Goal: Find specific page/section: Find specific page/section

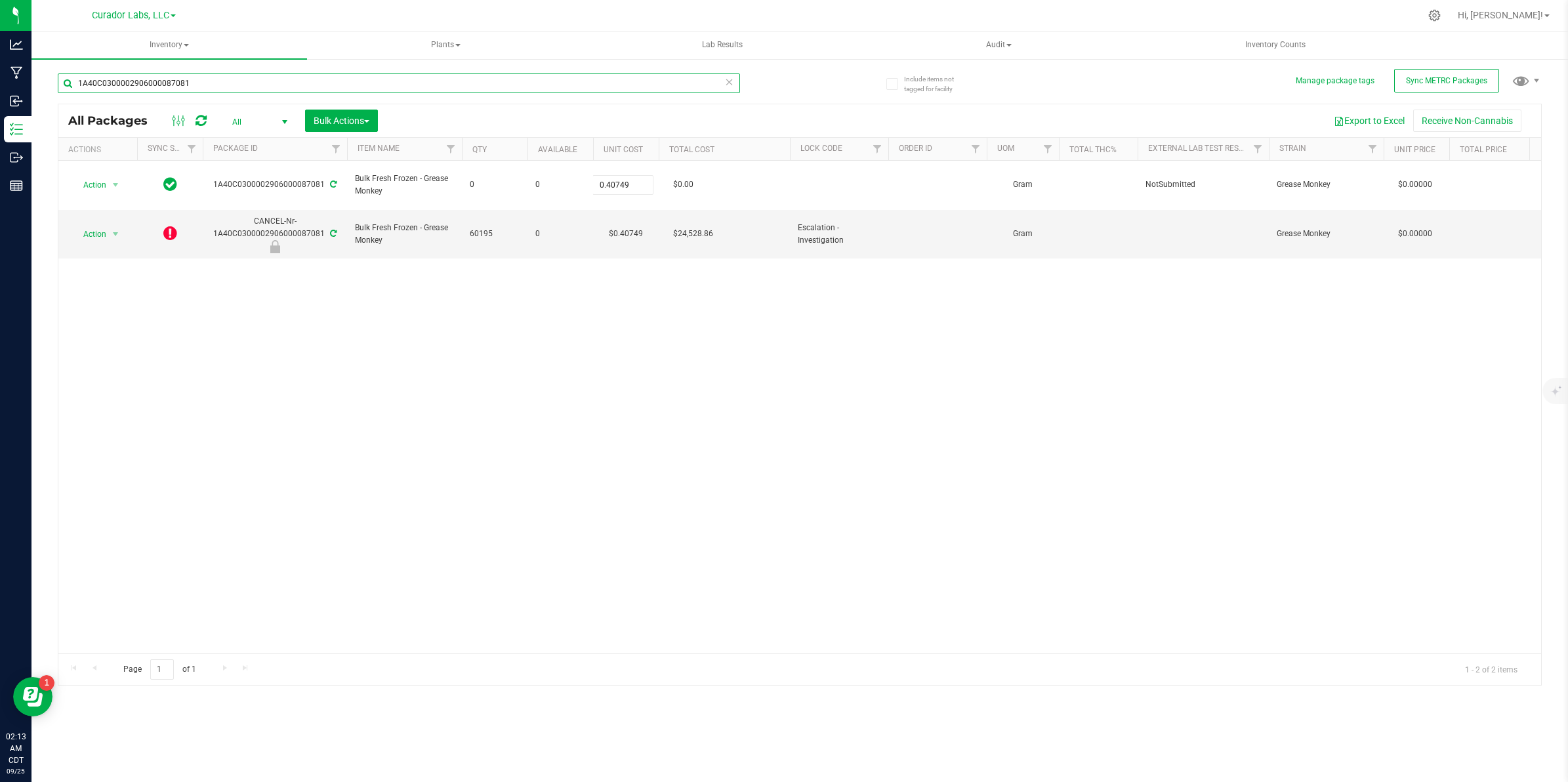
click at [210, 84] on input "1A40C0300002906000087081" at bounding box center [398, 83] width 682 height 20
paste input "102214"
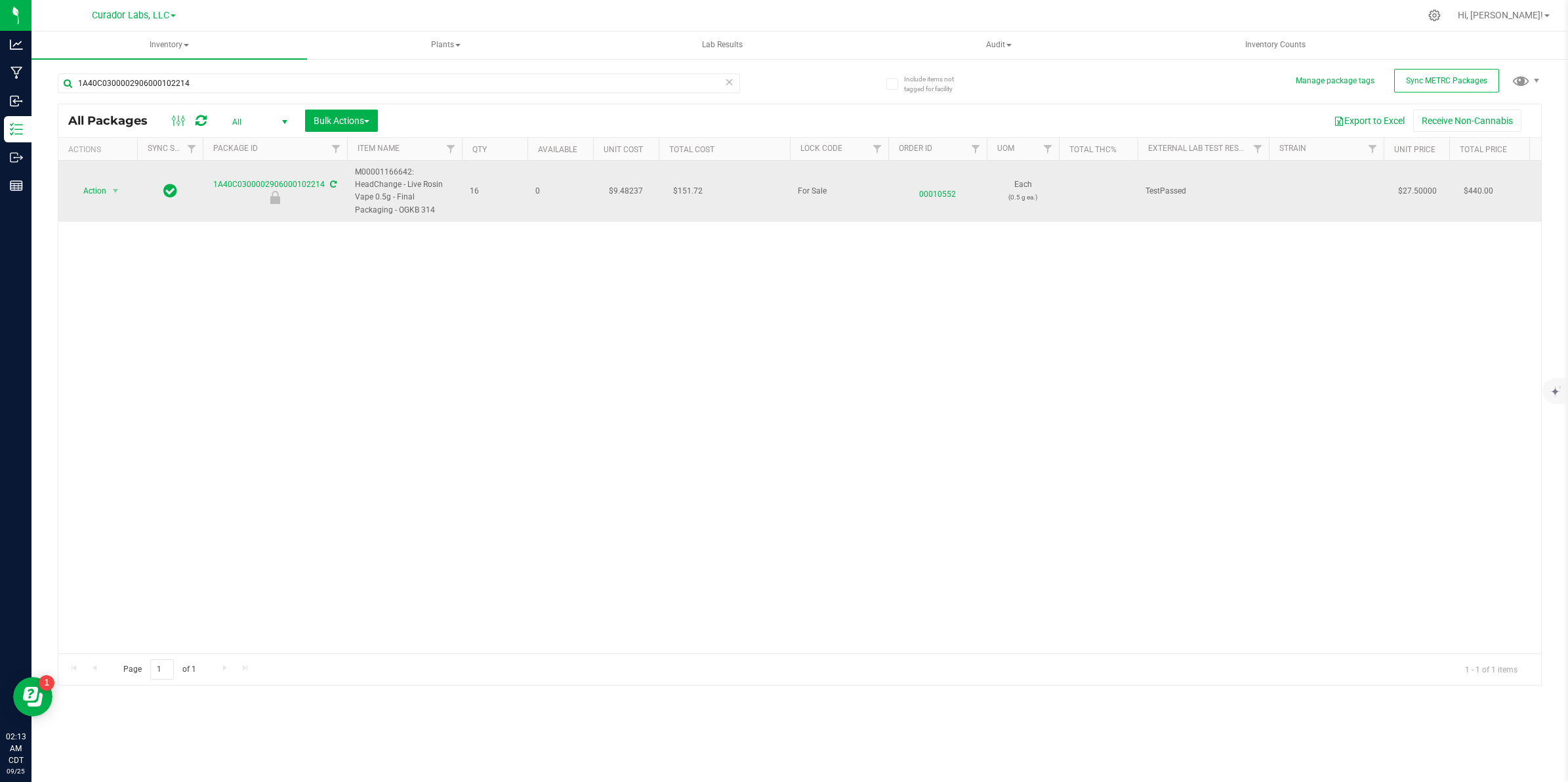
click at [628, 196] on td "$9.48237" at bounding box center [625, 192] width 66 height 61
click at [628, 195] on input "9.48237" at bounding box center [623, 191] width 60 height 19
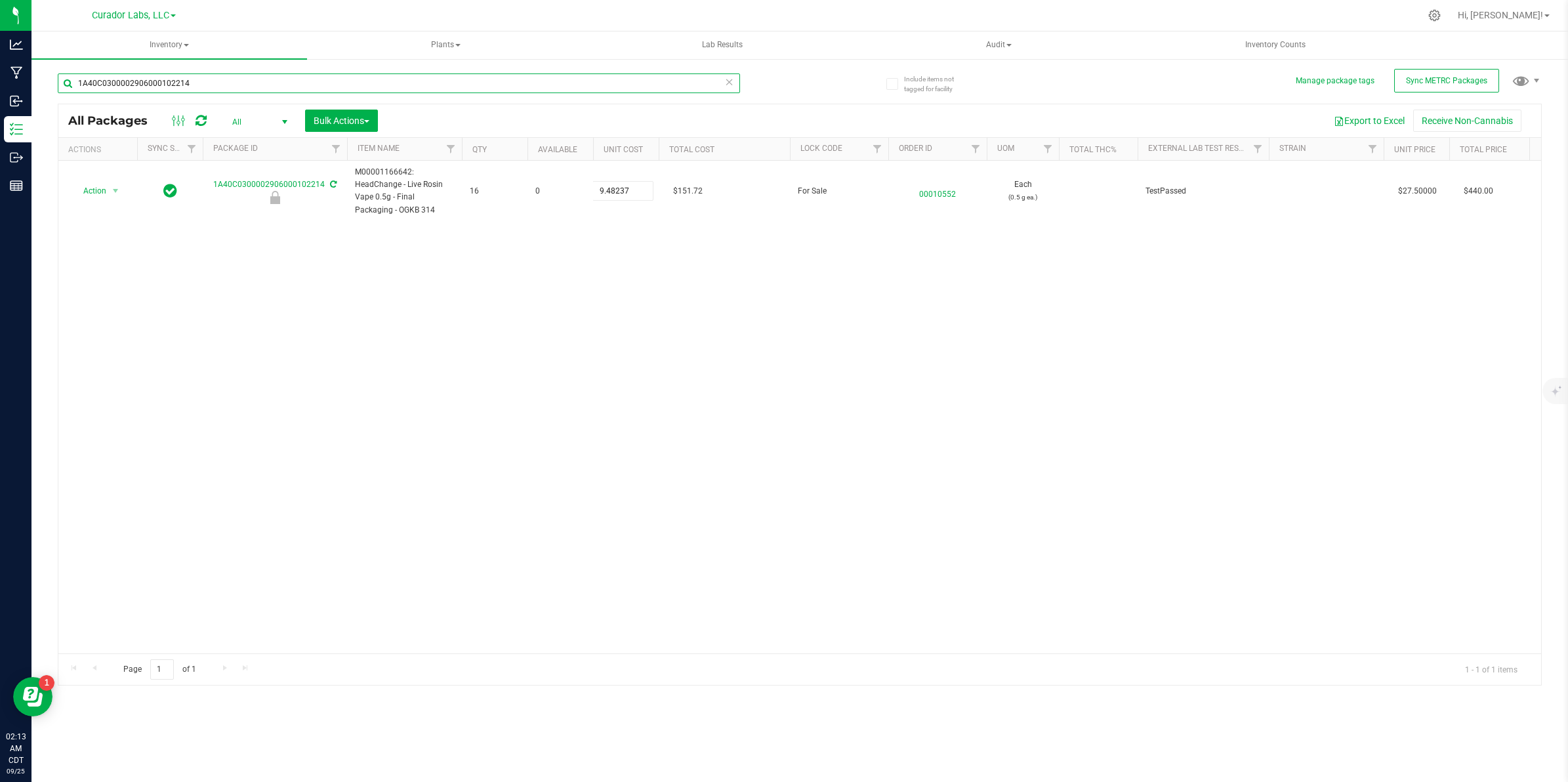
click at [192, 87] on input "1A40C0300002906000102214" at bounding box center [398, 83] width 682 height 20
paste input "0957"
click at [238, 92] on input "1A40C0300002906000100957" at bounding box center [398, 83] width 682 height 20
click at [238, 90] on input "1A40C0300002906000100957" at bounding box center [398, 83] width 682 height 20
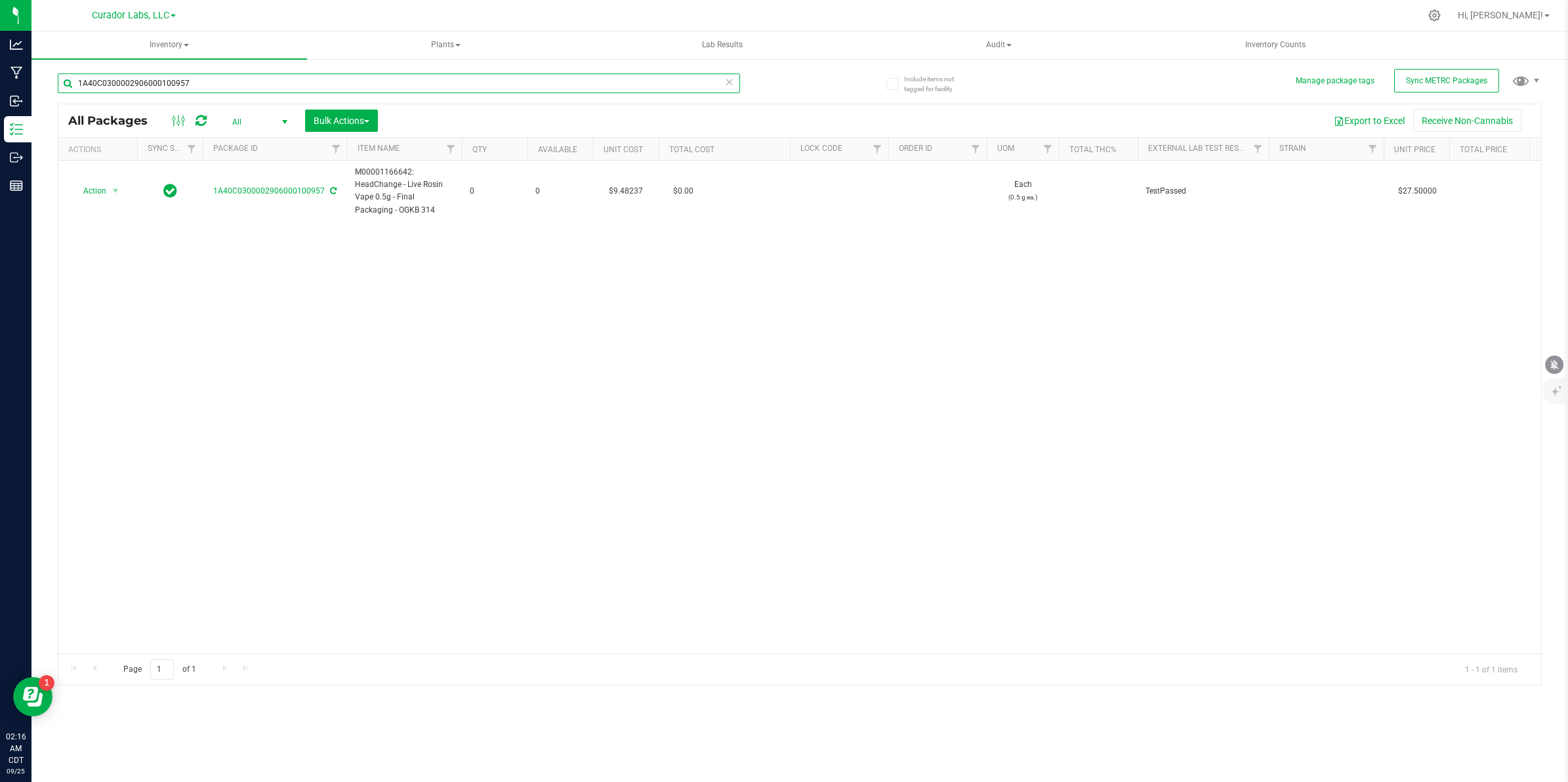
paste input "Bulk Cart Grade Live Rosin"
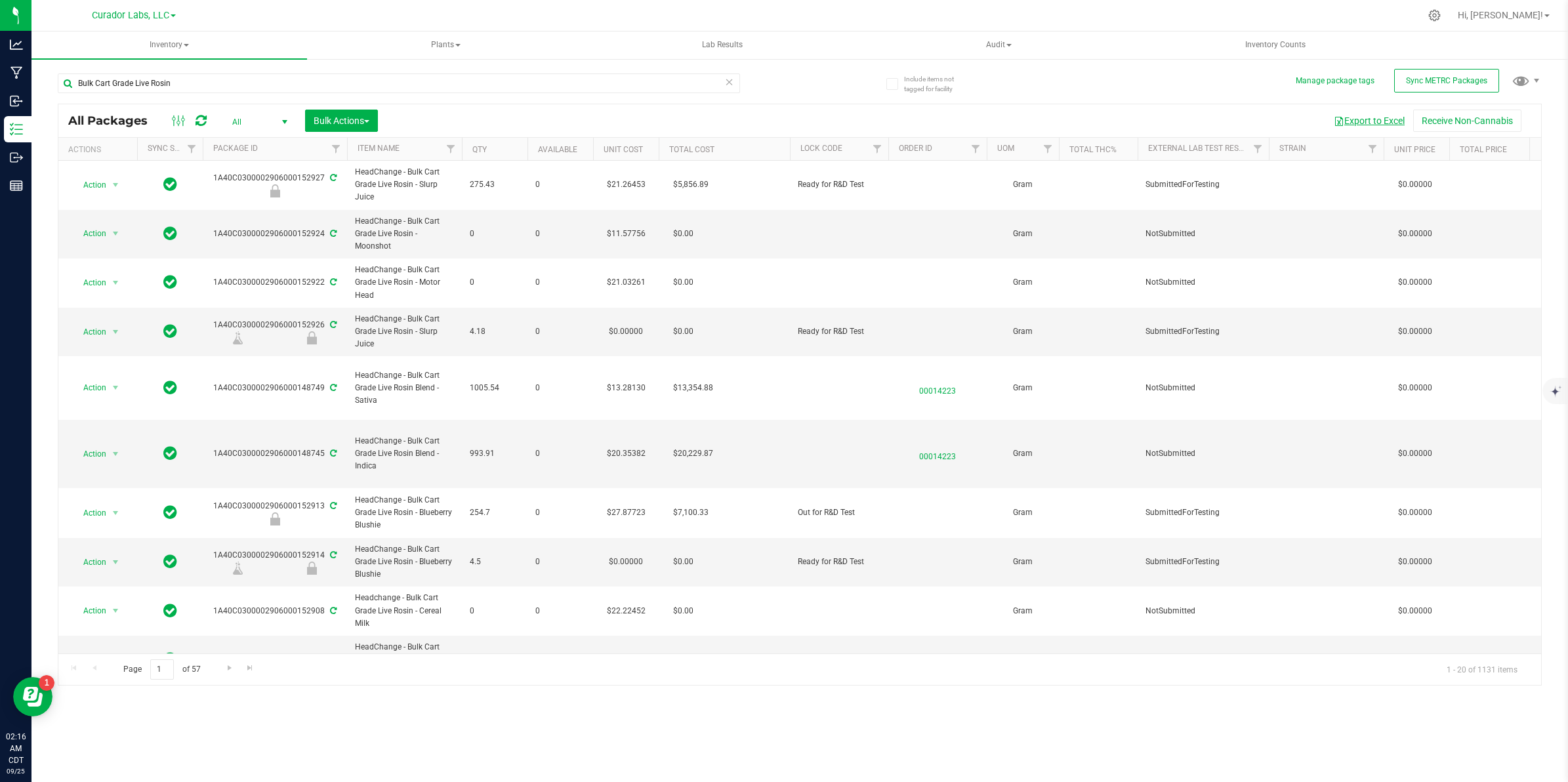
click at [1361, 118] on button "Export to Excel" at bounding box center [1369, 121] width 87 height 22
click at [230, 92] on input "Bulk Cart Grade Live Rosin" at bounding box center [398, 83] width 682 height 20
click at [230, 90] on input "Bulk Cart Grade Live Rosin" at bounding box center [398, 83] width 682 height 20
paste input "OGKB 314"
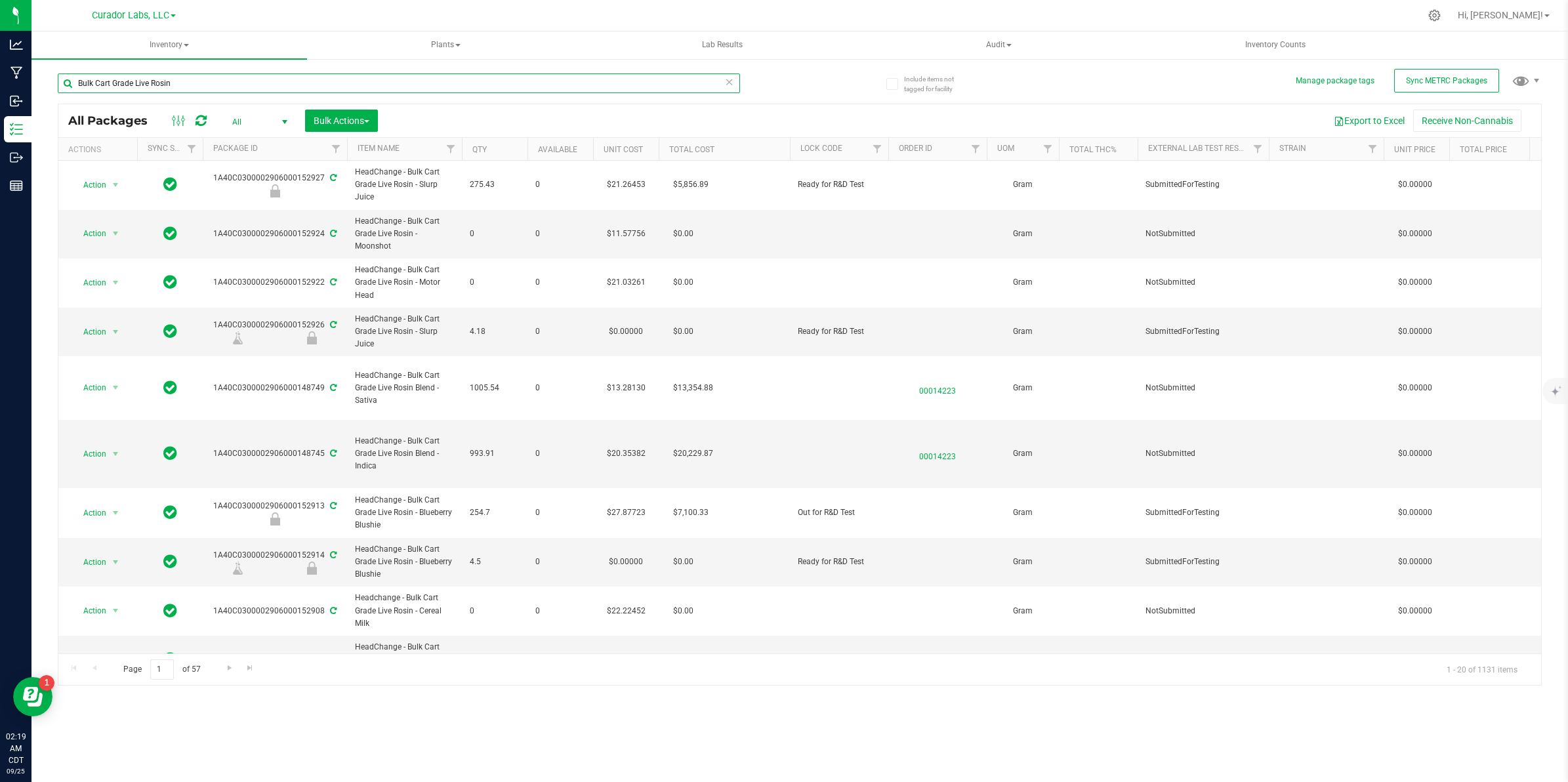
type input "OGKB 314"
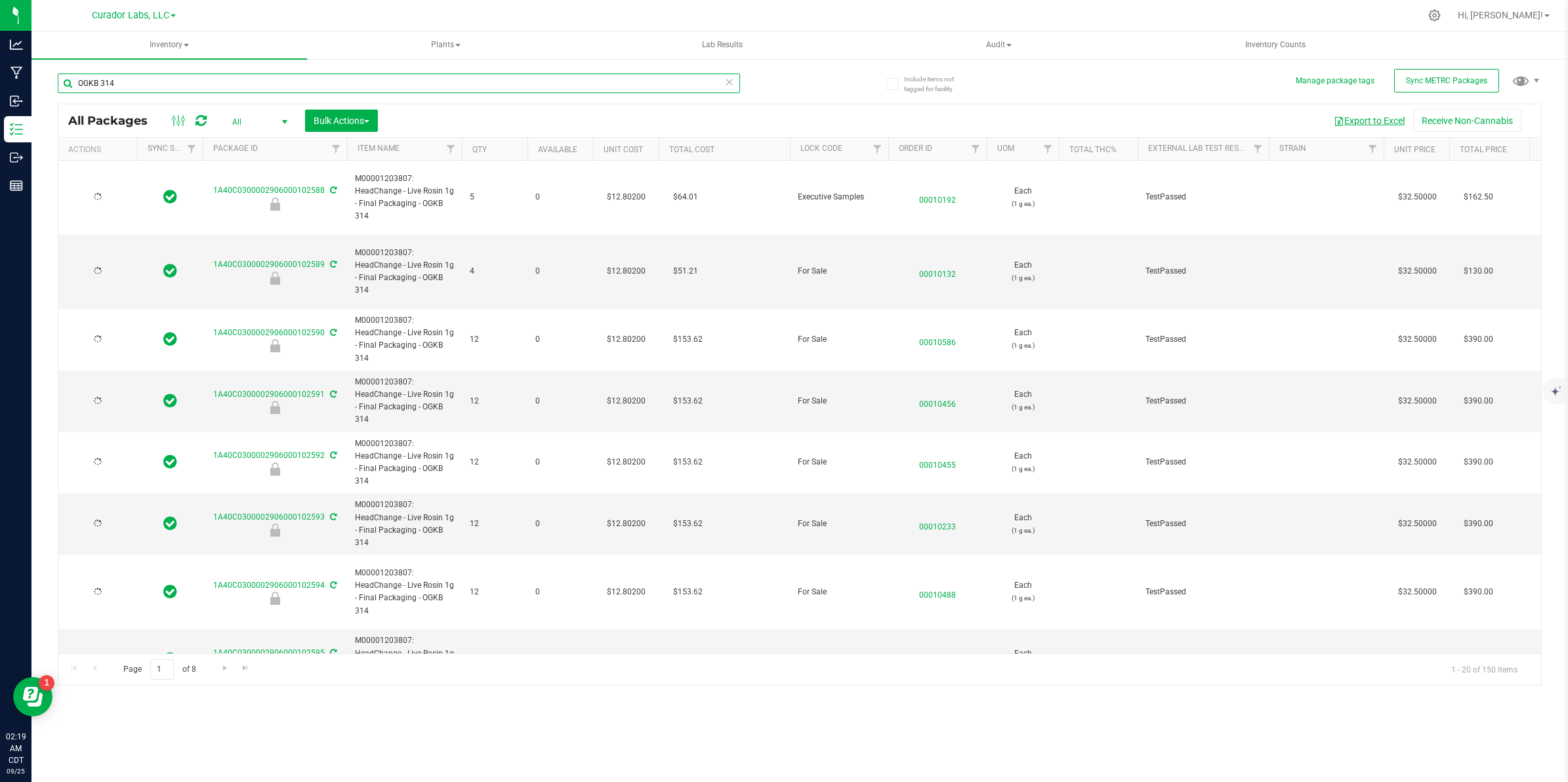
type input "[DATE]"
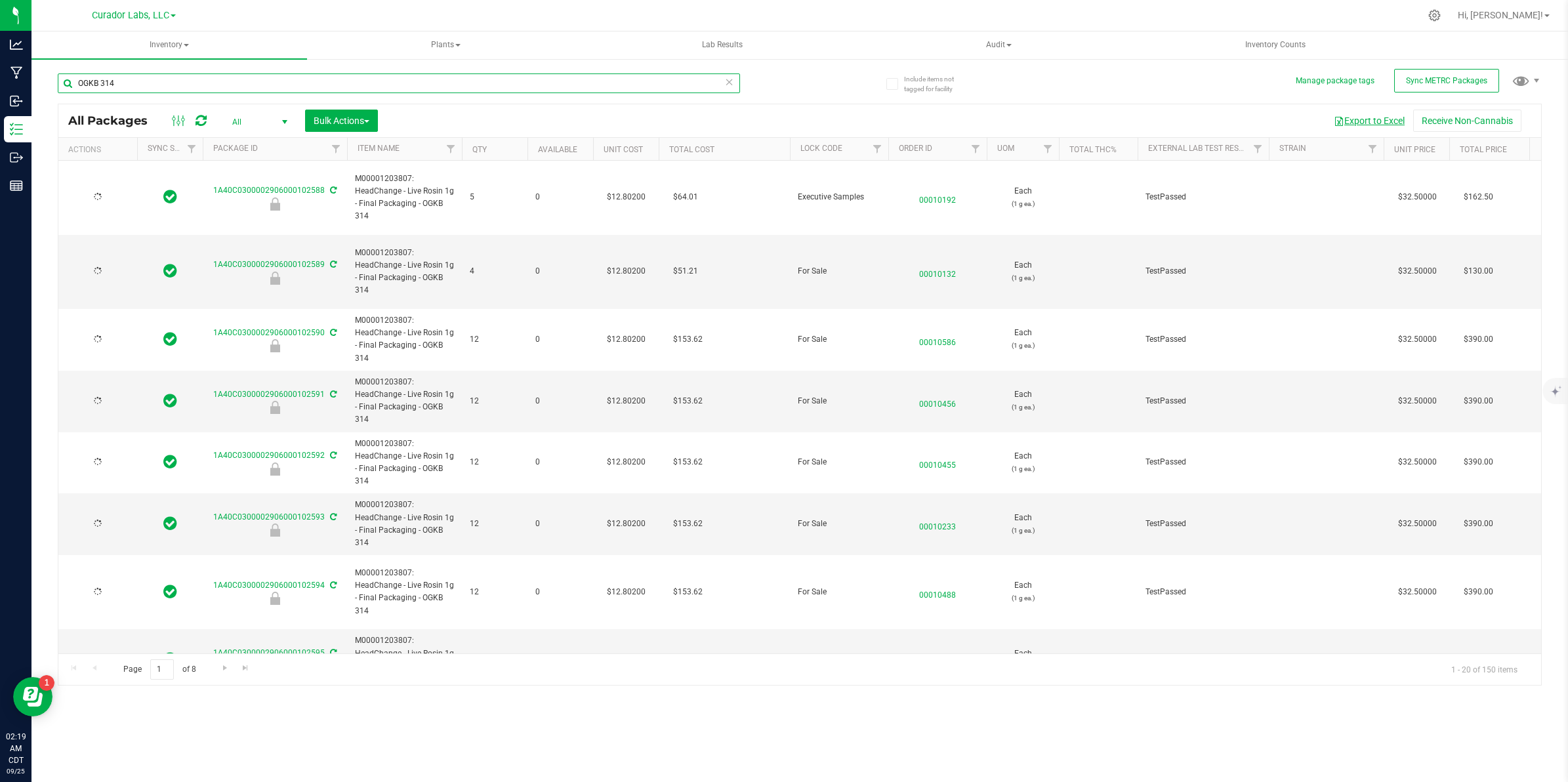
type input "[DATE]"
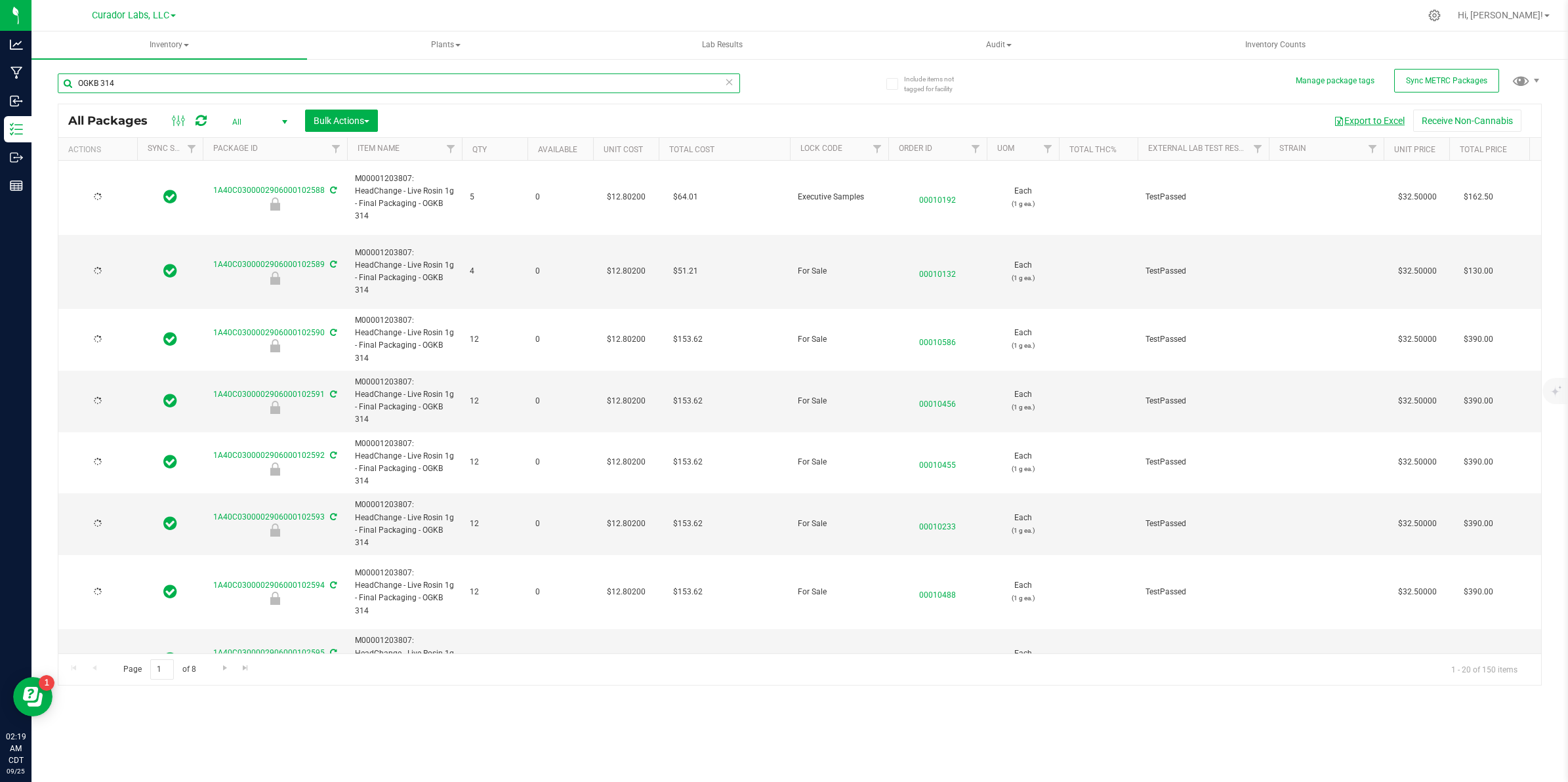
type input "[DATE]"
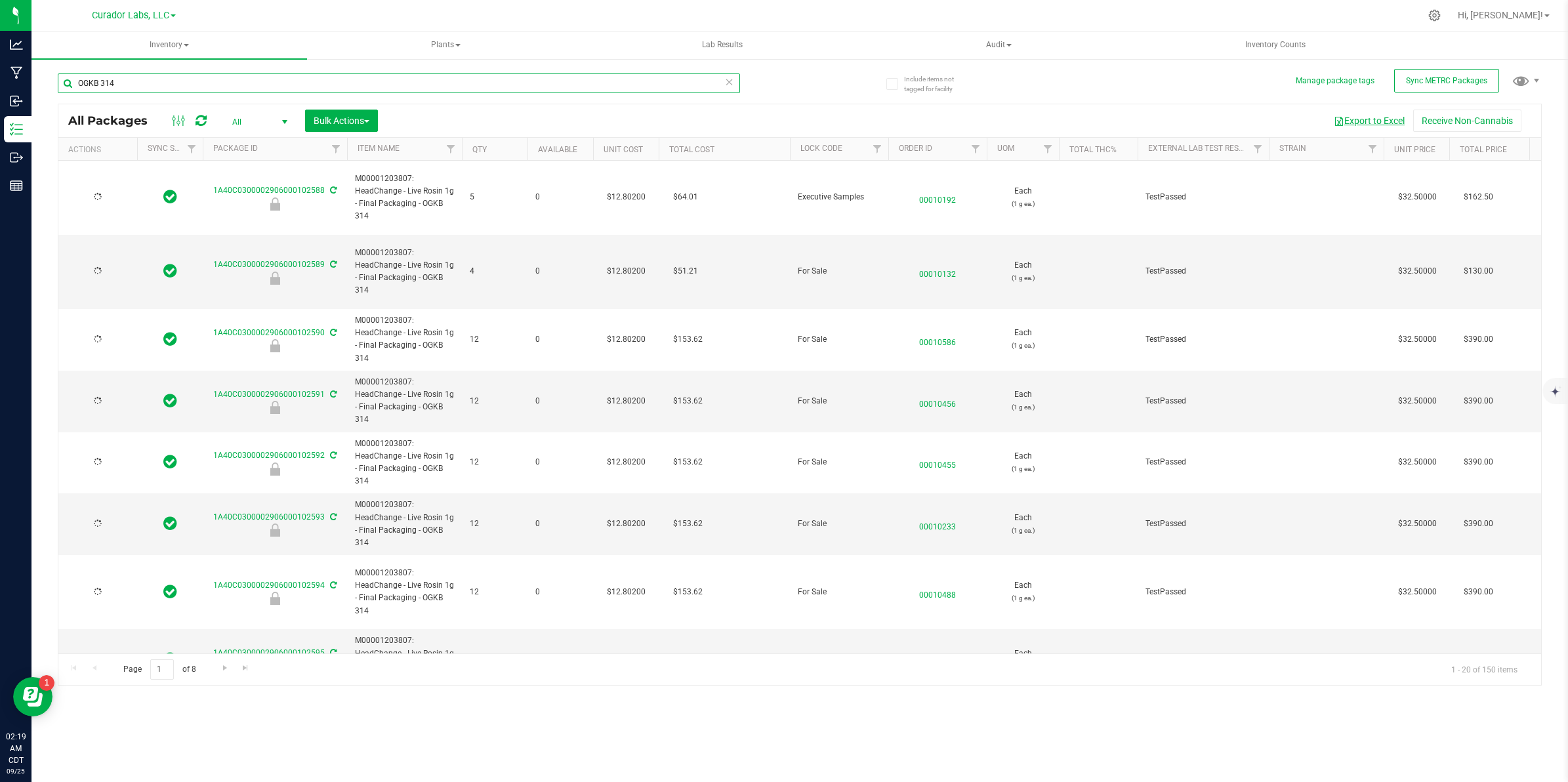
type input "[DATE]"
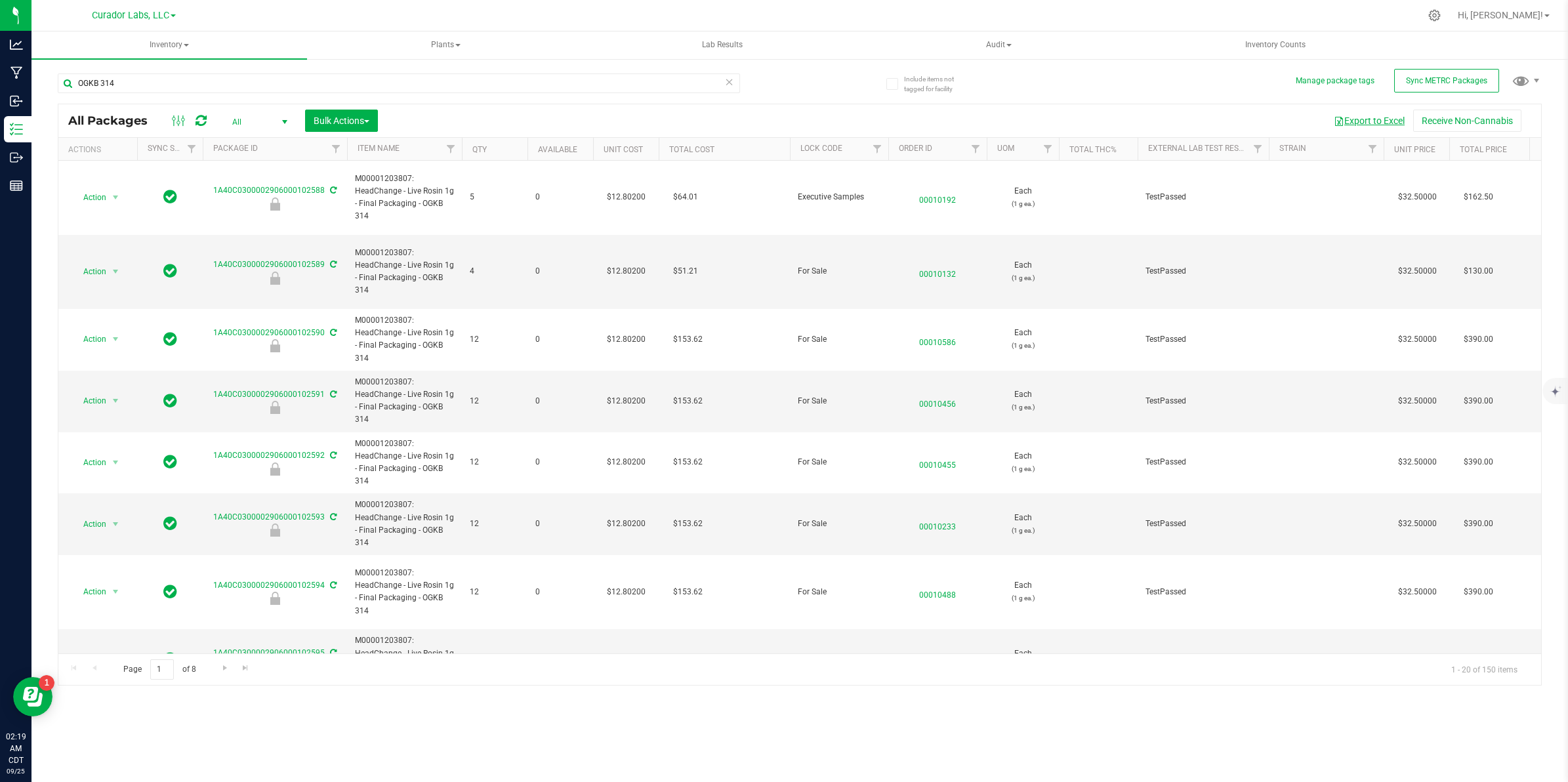
click at [1342, 120] on button "Export to Excel" at bounding box center [1369, 121] width 87 height 22
click at [137, 79] on input "OGKB 314" at bounding box center [398, 83] width 682 height 20
click at [137, 80] on input "OGKB 314" at bounding box center [398, 83] width 682 height 20
paste input "Bulk Food Grade Water Hash"
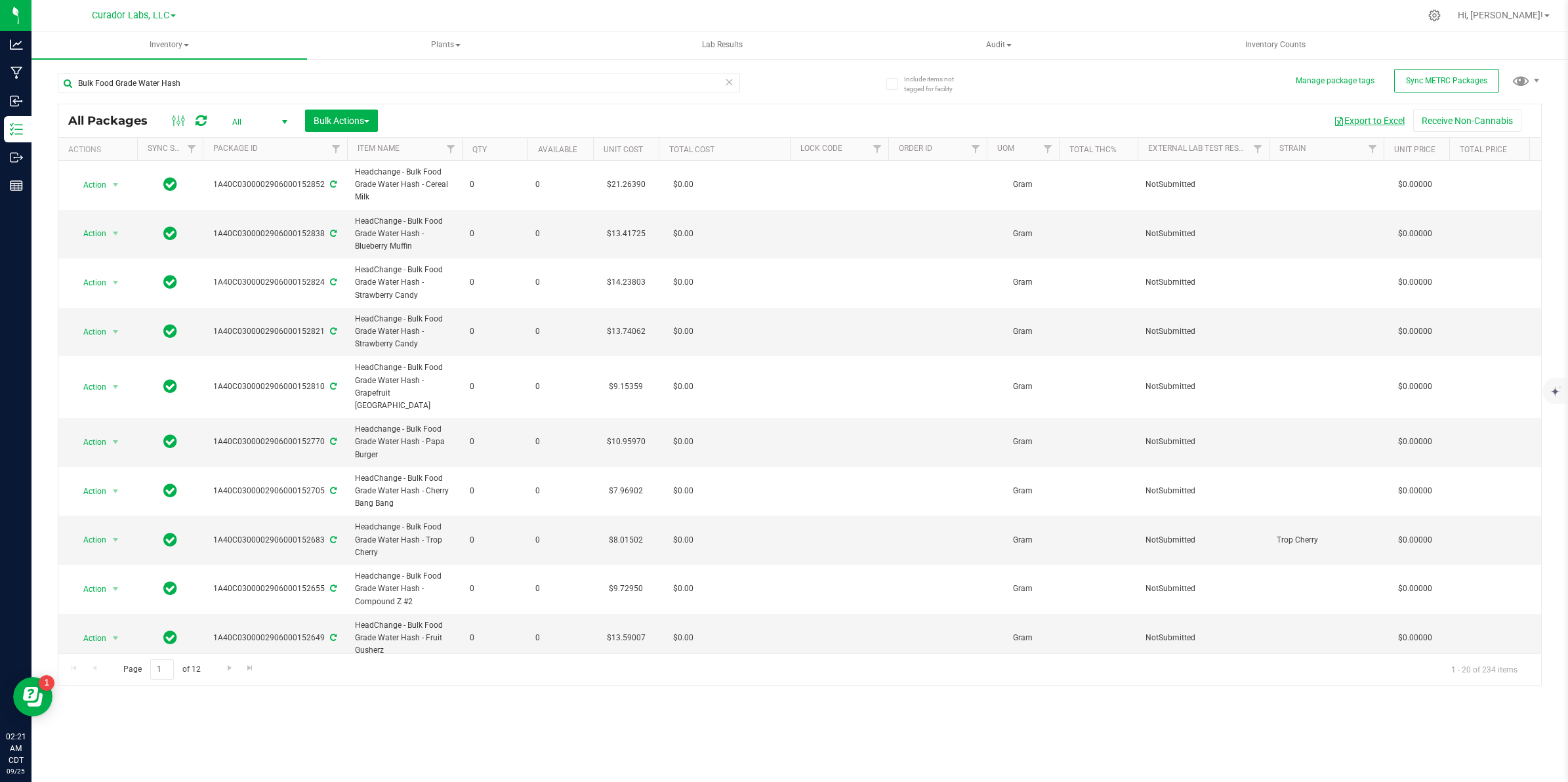
click at [1372, 121] on button "Export to Excel" at bounding box center [1369, 121] width 87 height 22
click at [206, 86] on input "Bulk Food Grade Water Hash" at bounding box center [398, 83] width 682 height 20
paste input "text"
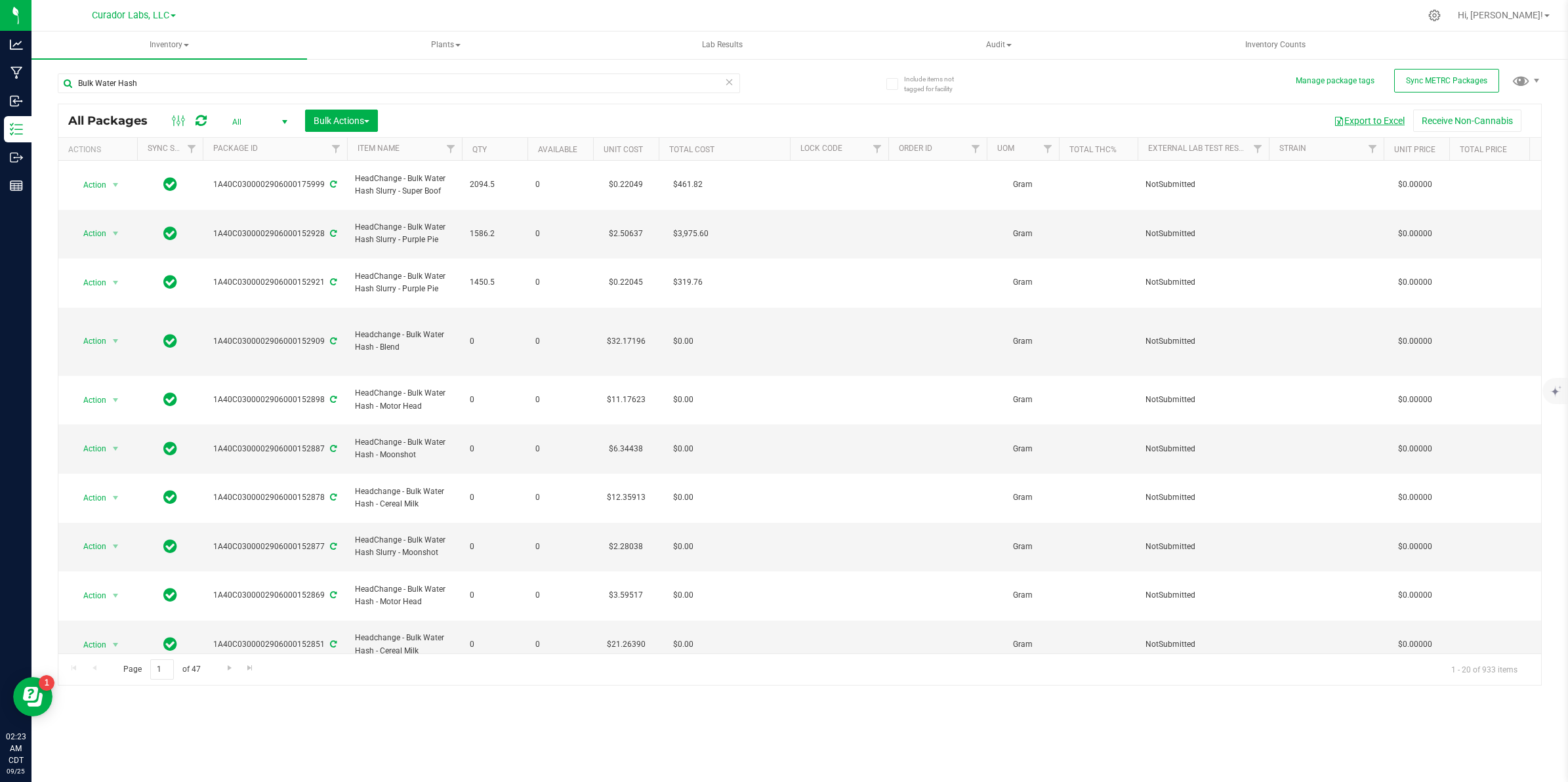
click at [1359, 121] on button "Export to Excel" at bounding box center [1369, 121] width 87 height 22
click at [163, 93] on div "Bulk Water Hash" at bounding box center [398, 88] width 682 height 30
click at [163, 84] on input "Bulk Water Hash" at bounding box center [398, 83] width 682 height 20
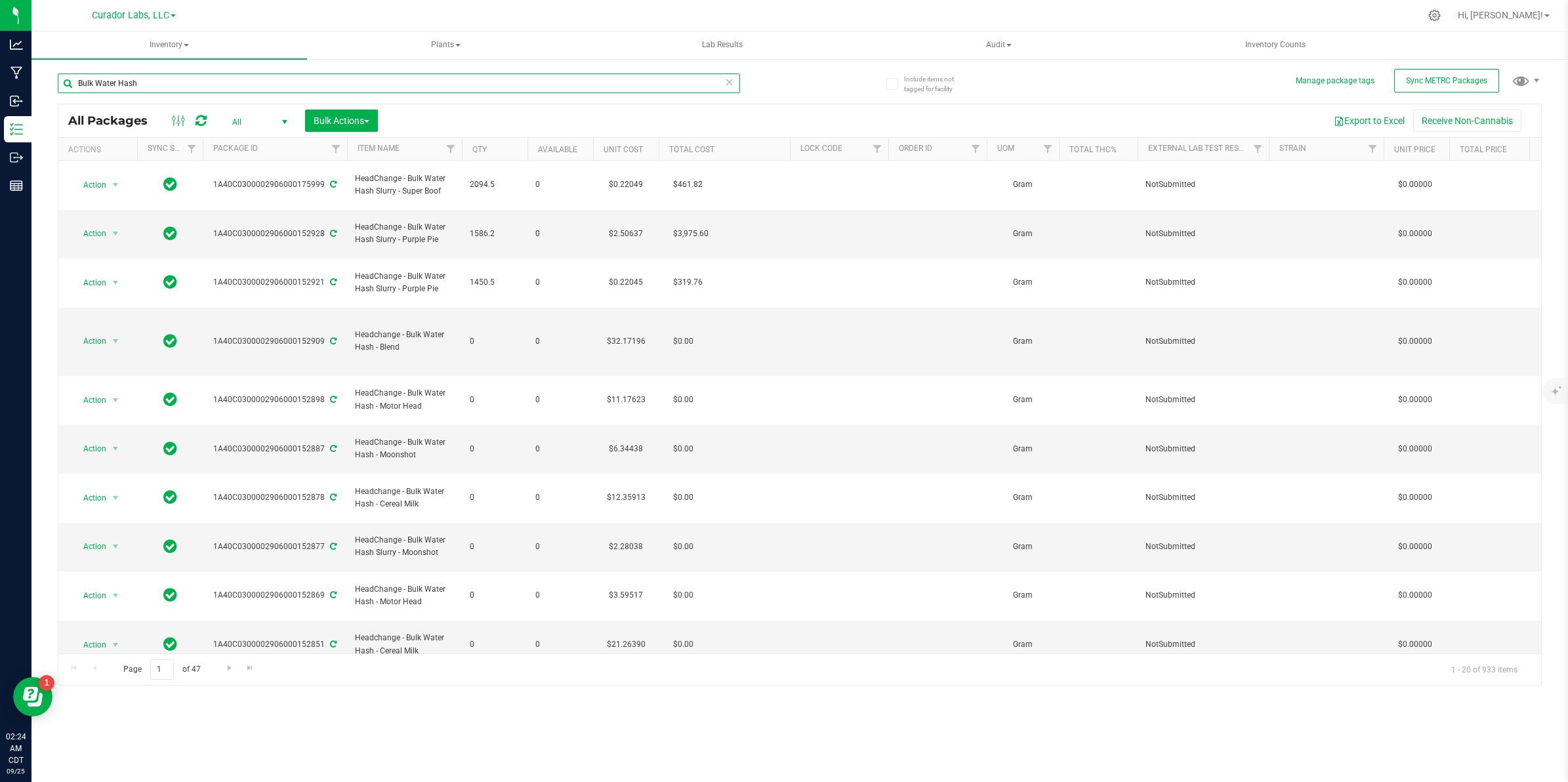
paste input "Fresh Frozen - XO"
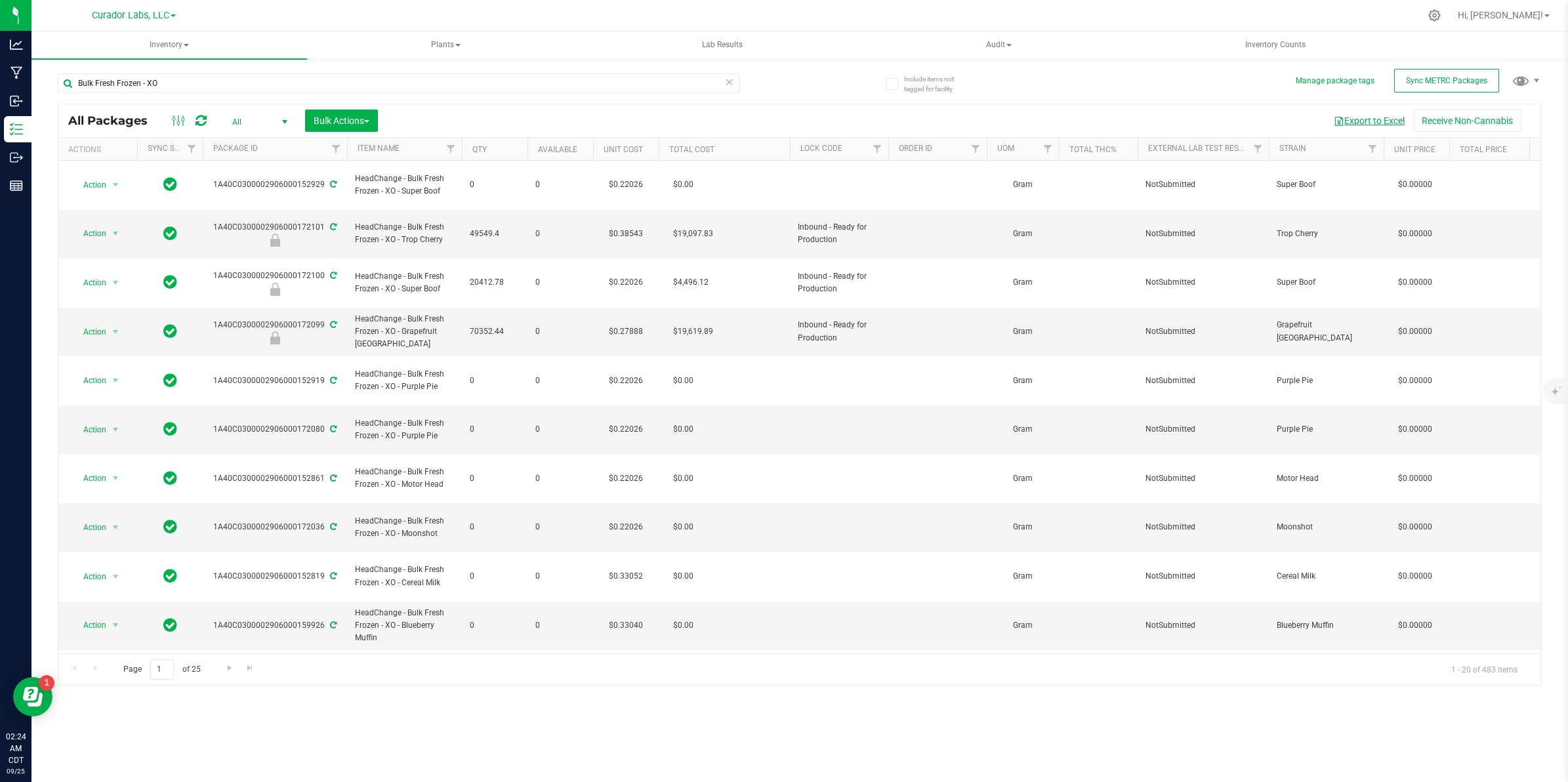
click at [1363, 120] on button "Export to Excel" at bounding box center [1369, 121] width 87 height 22
click at [161, 82] on input "Bulk Fresh Frozen - XO" at bounding box center [398, 83] width 682 height 20
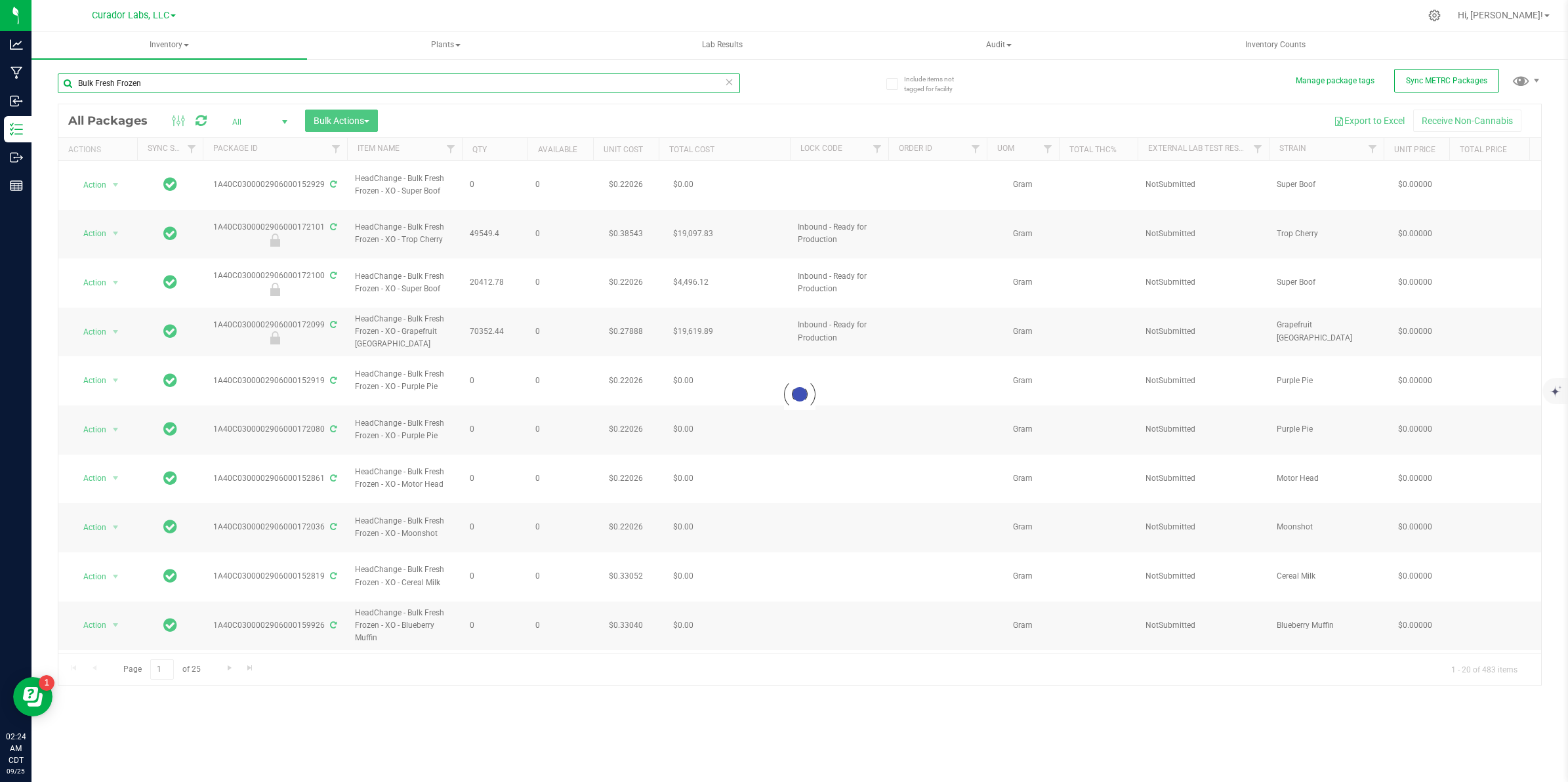
type input "Bulk Fresh Frozen"
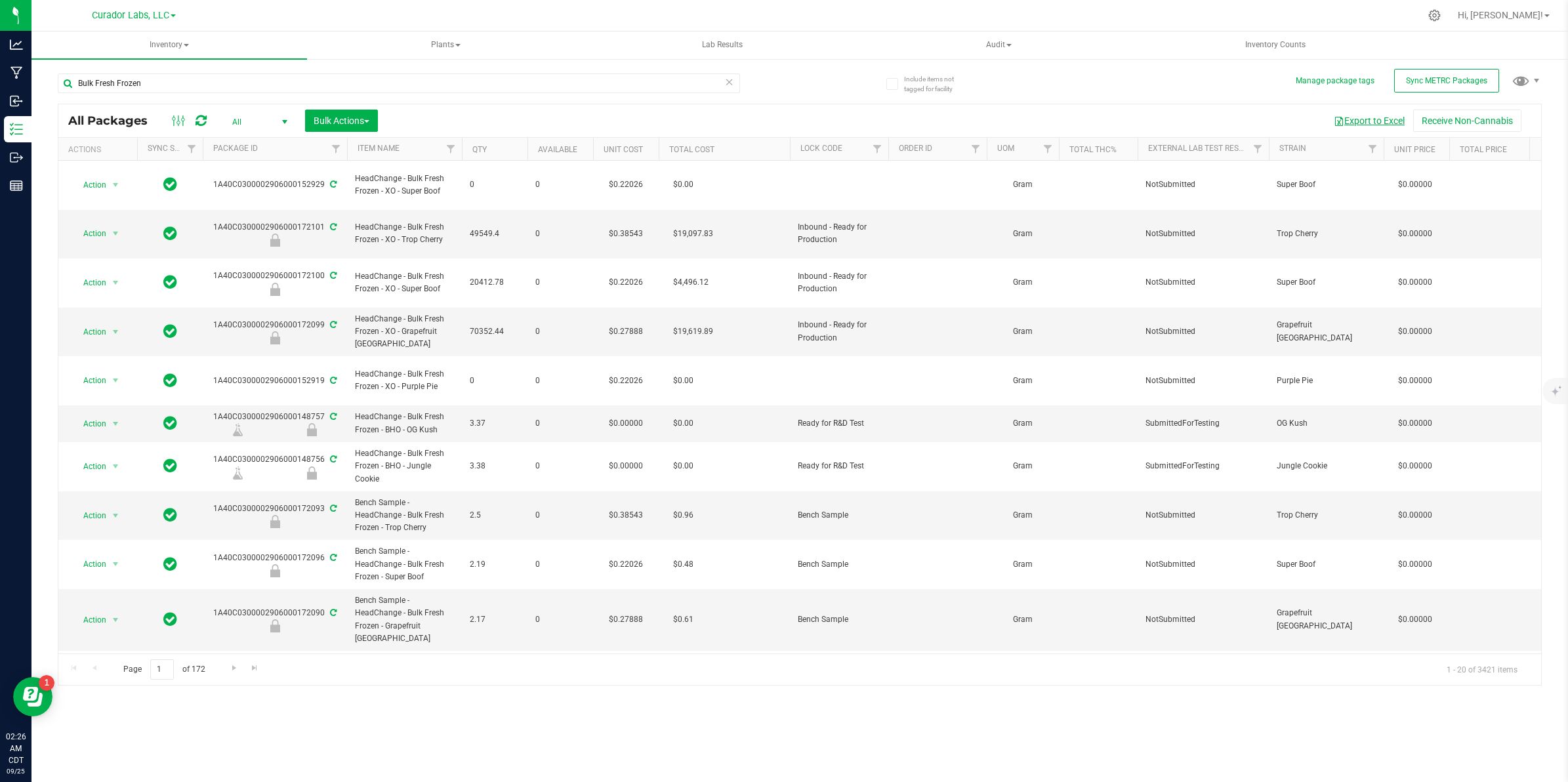
click at [1347, 120] on button "Export to Excel" at bounding box center [1369, 121] width 87 height 22
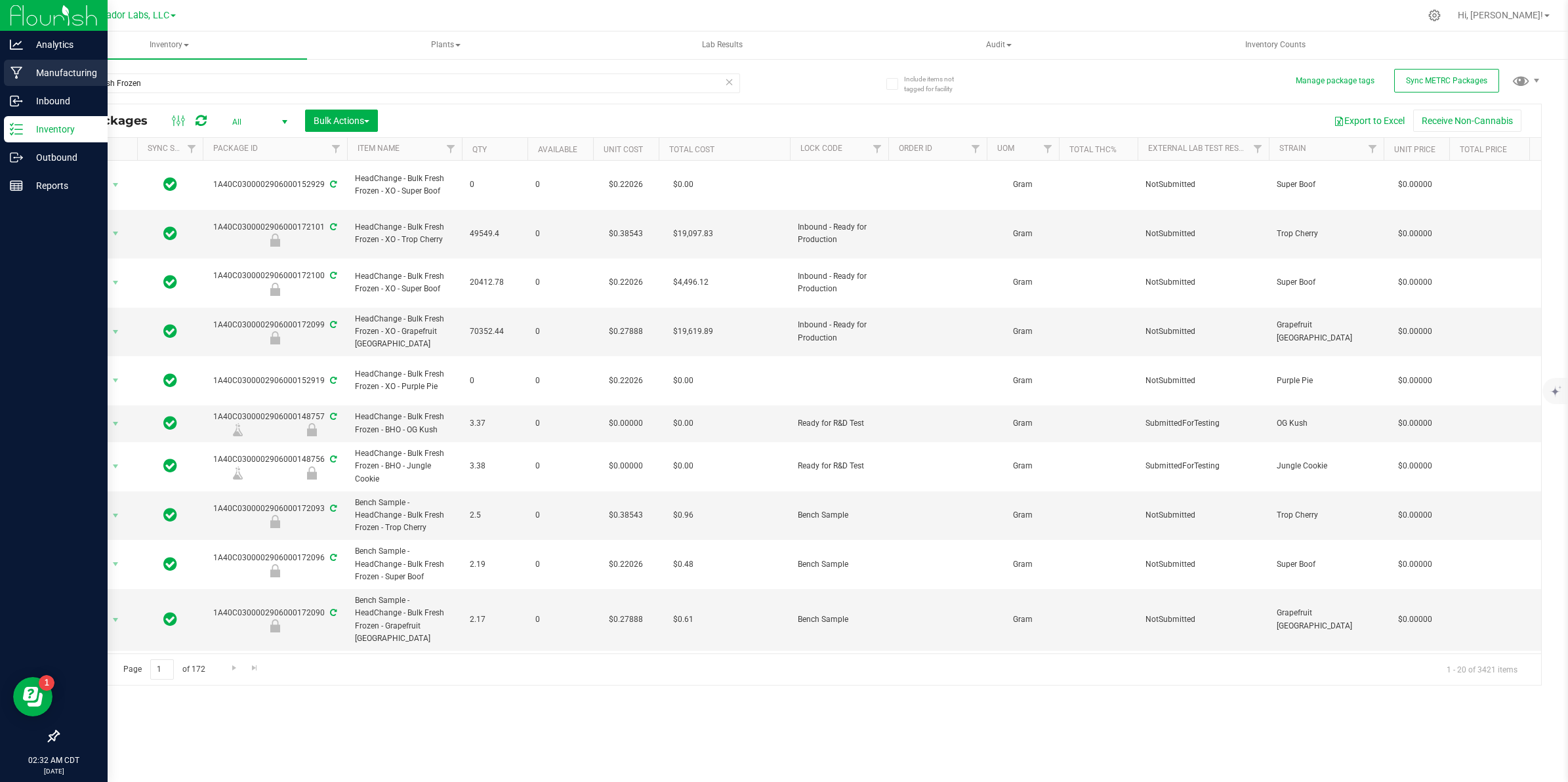
click at [28, 61] on div "Manufacturing" at bounding box center [55, 73] width 103 height 26
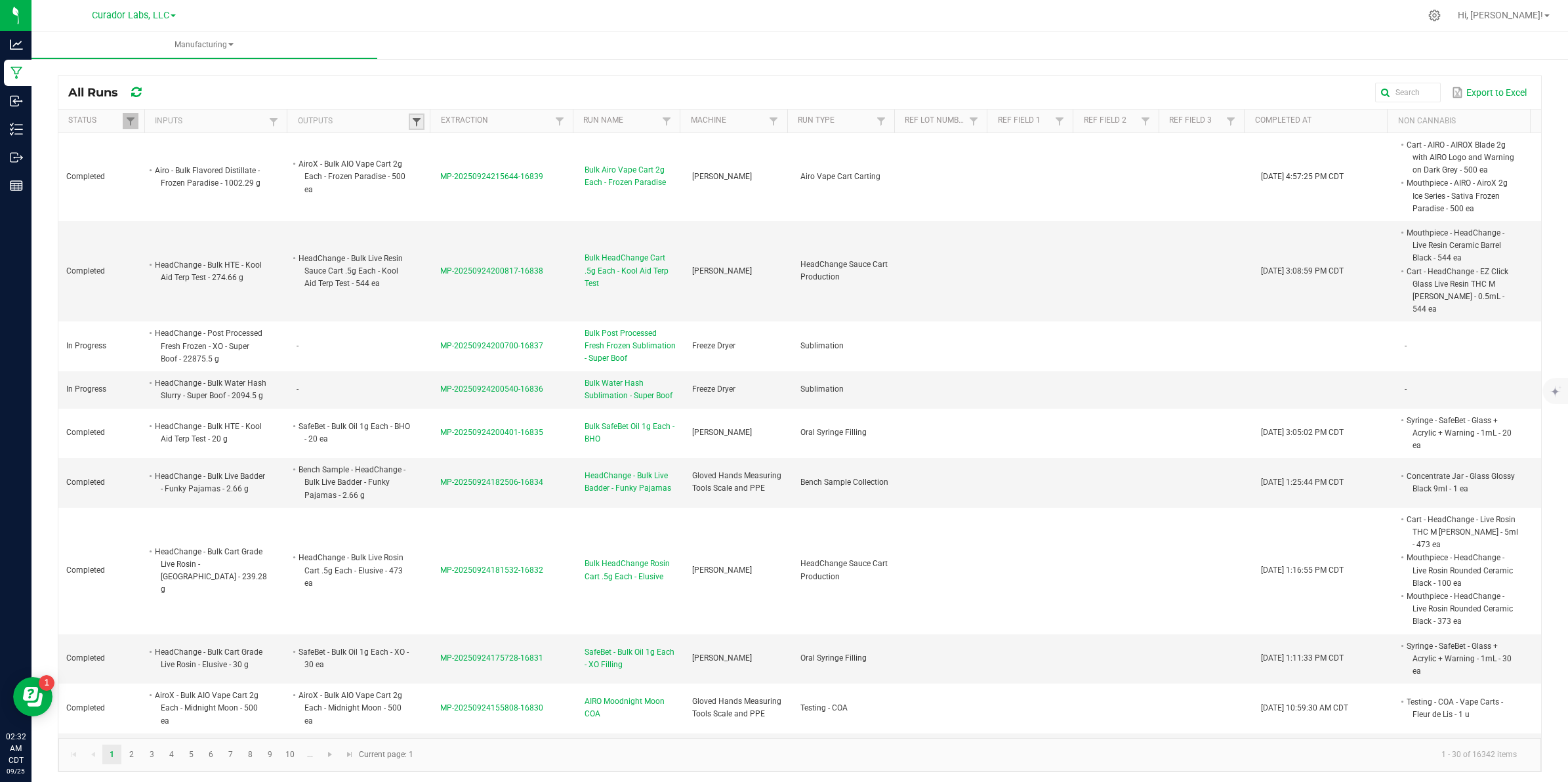
click at [413, 120] on span at bounding box center [416, 121] width 10 height 10
click at [433, 157] on input "text" at bounding box center [481, 148] width 135 height 20
paste input "Headchange - Bulk Cart Grade Live [PERSON_NAME]"
type input "Headchange - Bulk Cart Grade Live [PERSON_NAME]"
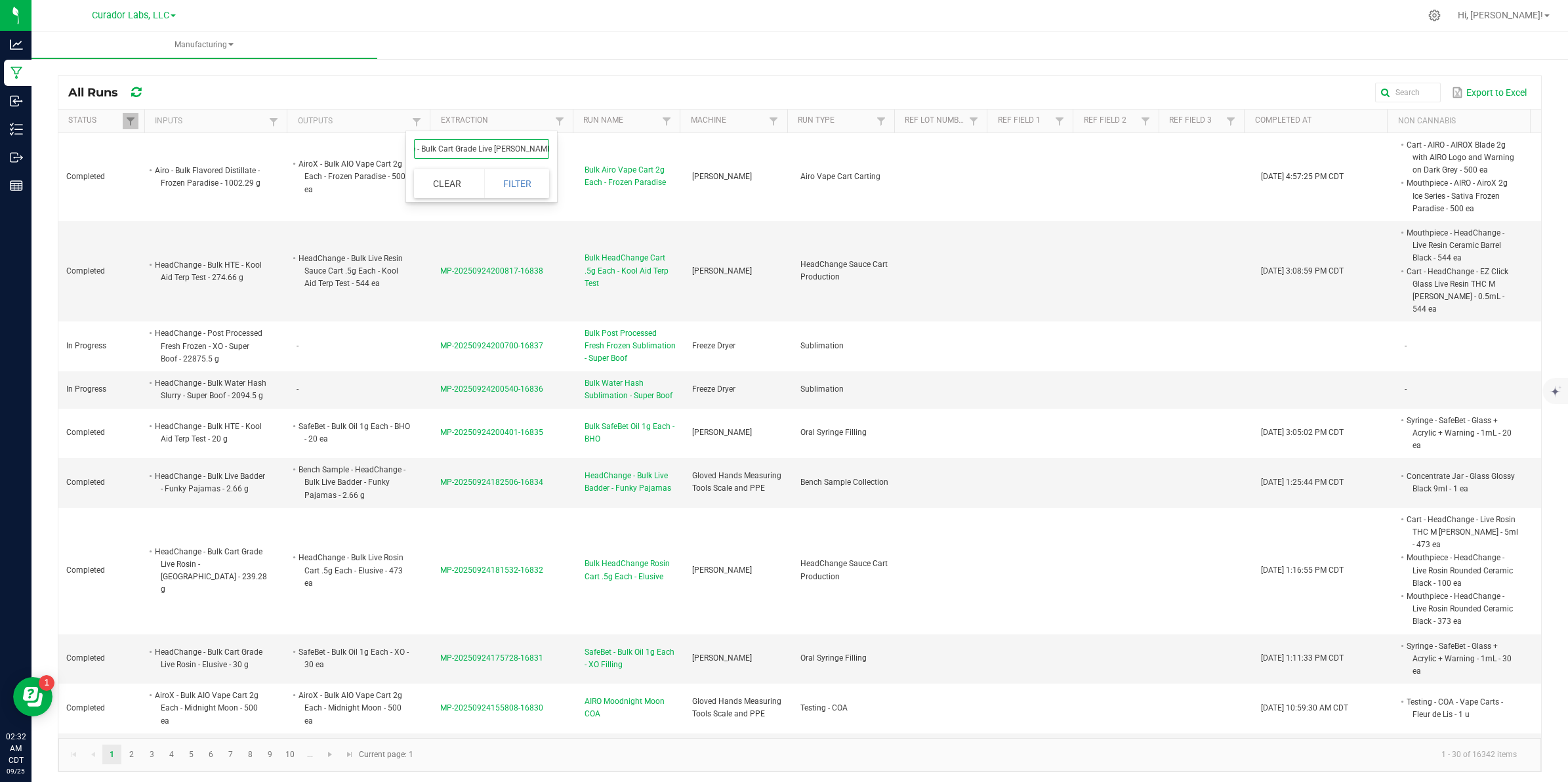
click button "Filter" at bounding box center [516, 183] width 66 height 29
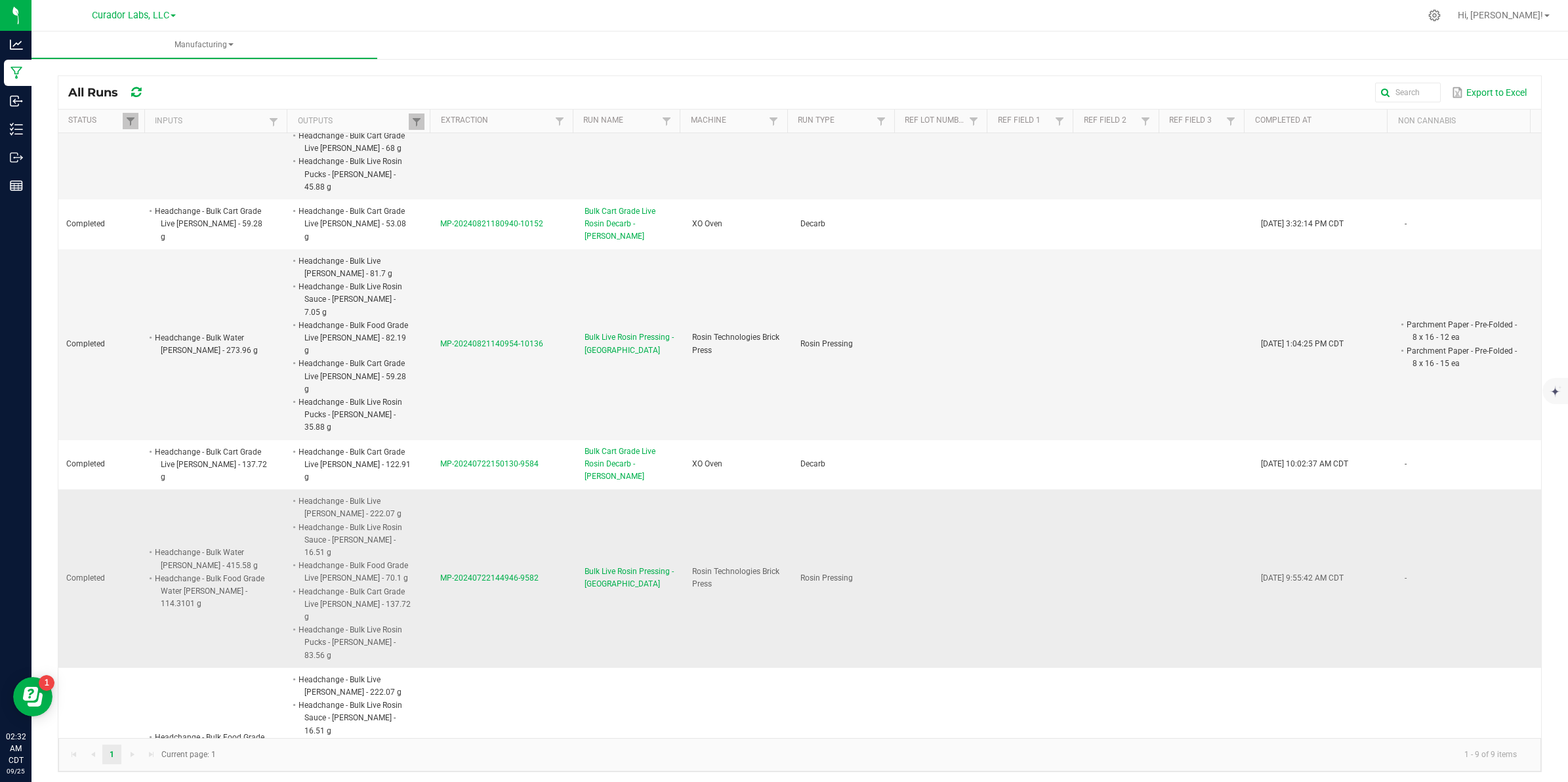
scroll to position [162, 0]
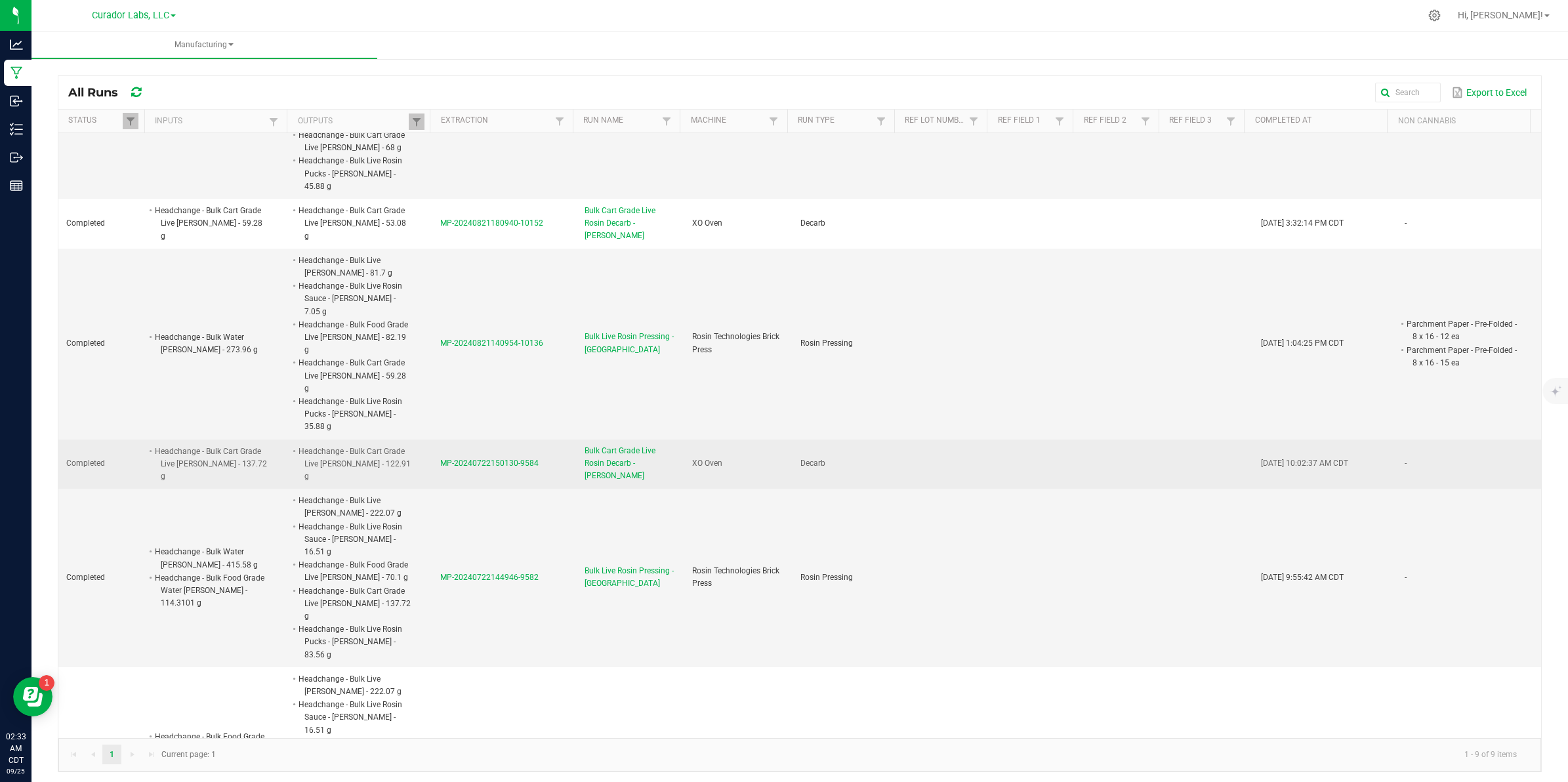
drag, startPoint x: 536, startPoint y: 408, endPoint x: 431, endPoint y: 422, distance: 105.9
click at [433, 439] on td "MP-20240722150130-9584" at bounding box center [504, 465] width 143 height 50
copy span "MP-20240722150130-9584"
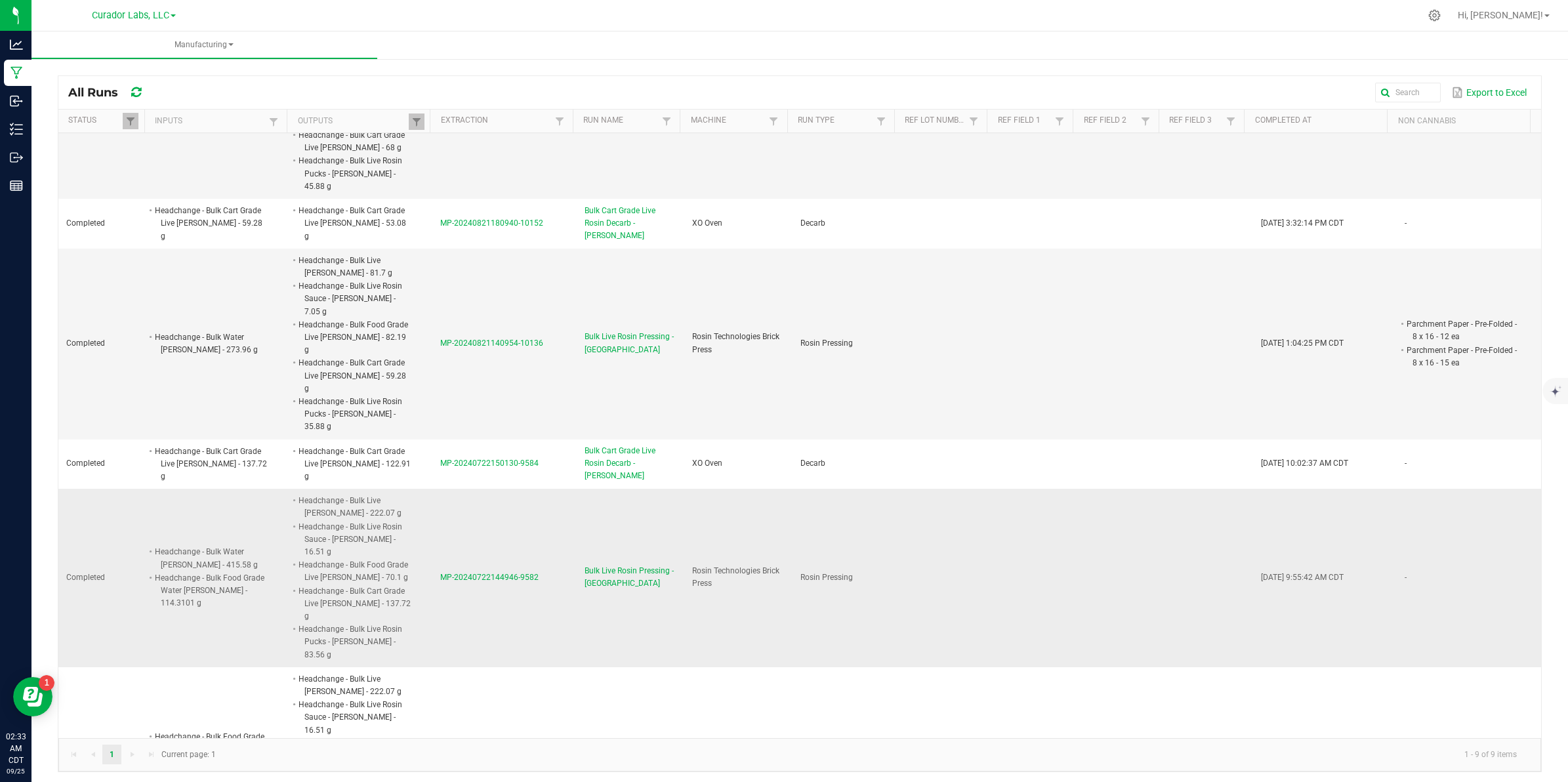
drag, startPoint x: 538, startPoint y: 506, endPoint x: 434, endPoint y: 513, distance: 104.2
click at [434, 510] on td "MP-20240722144946-9582" at bounding box center [504, 578] width 143 height 179
copy span "MP-20240722144946-9582"
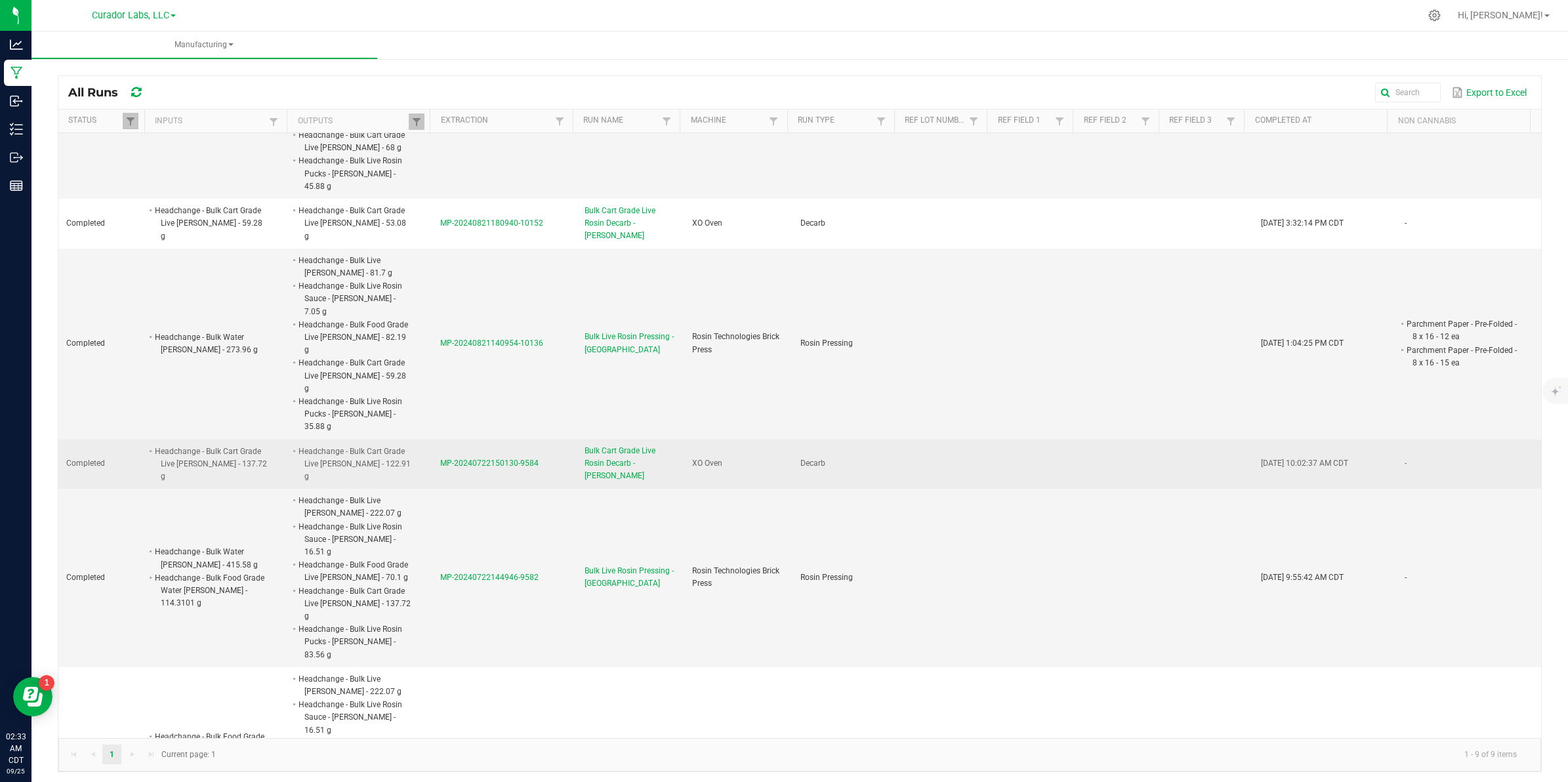
click at [536, 439] on td "MP-20240722150130-9584" at bounding box center [504, 465] width 143 height 50
drag, startPoint x: 536, startPoint y: 406, endPoint x: 434, endPoint y: 414, distance: 102.3
click at [434, 439] on td "MP-20240722150130-9584" at bounding box center [504, 465] width 143 height 50
copy span "MP-20240722150130-9584"
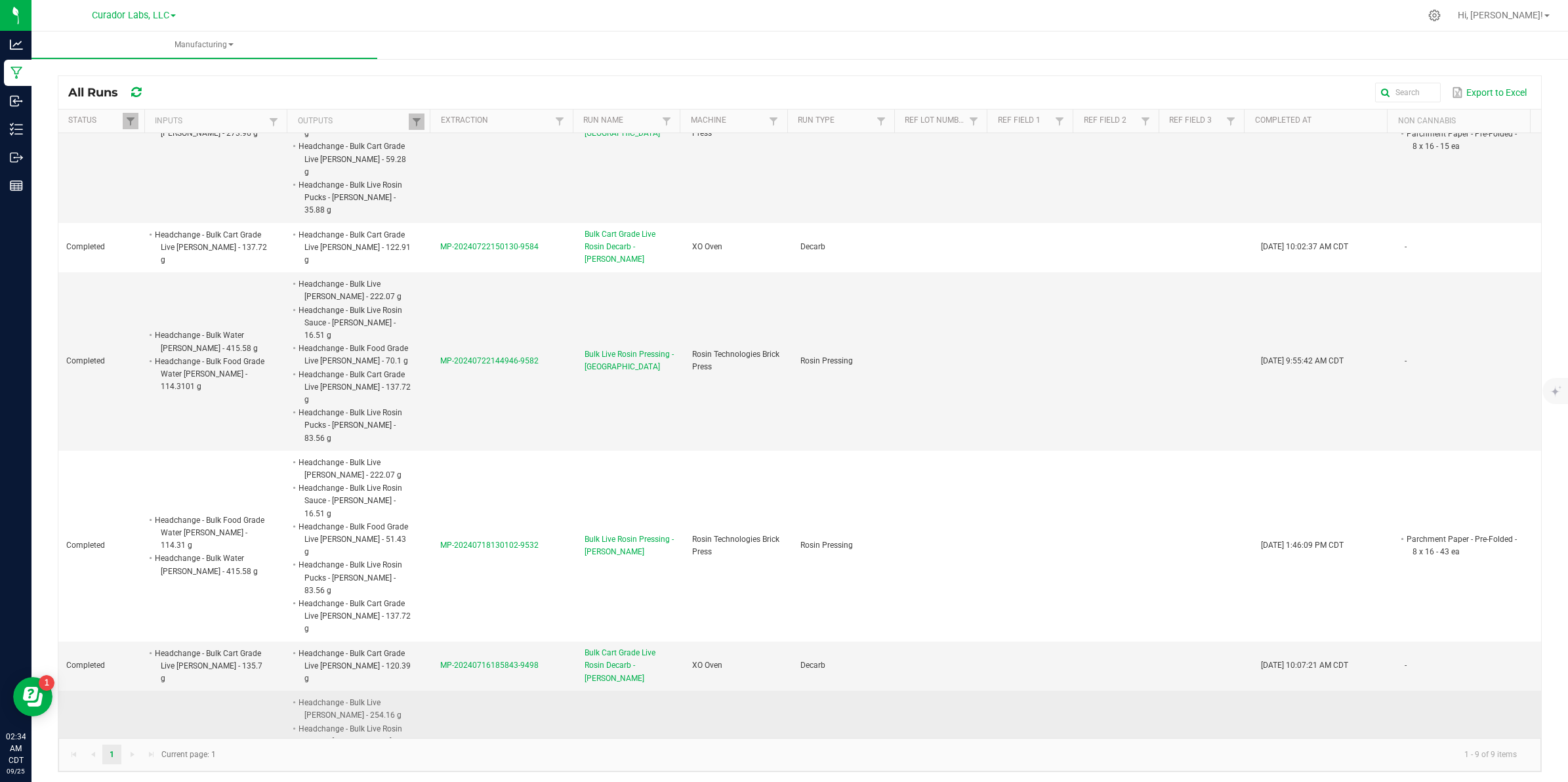
scroll to position [4, 0]
drag, startPoint x: 536, startPoint y: 648, endPoint x: 435, endPoint y: 662, distance: 102.0
click at [435, 688] on td "MP-20240716131839-9486" at bounding box center [504, 783] width 143 height 190
copy span "MP-20240716131839-9486"
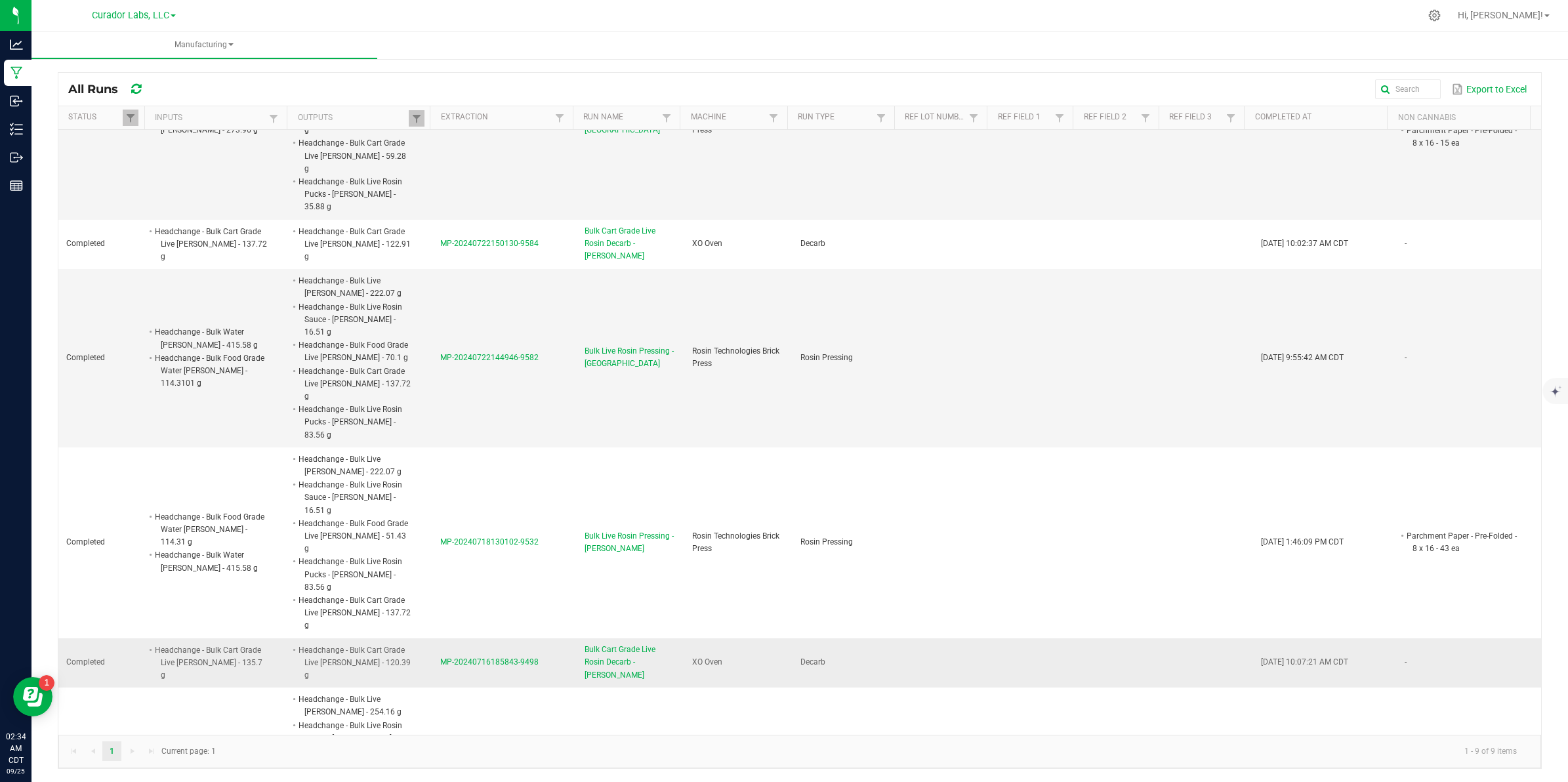
drag, startPoint x: 544, startPoint y: 548, endPoint x: 435, endPoint y: 549, distance: 109.0
click at [435, 639] on td "MP-20240716185843-9498" at bounding box center [504, 664] width 143 height 50
copy span "MP-20240716185843-9498"
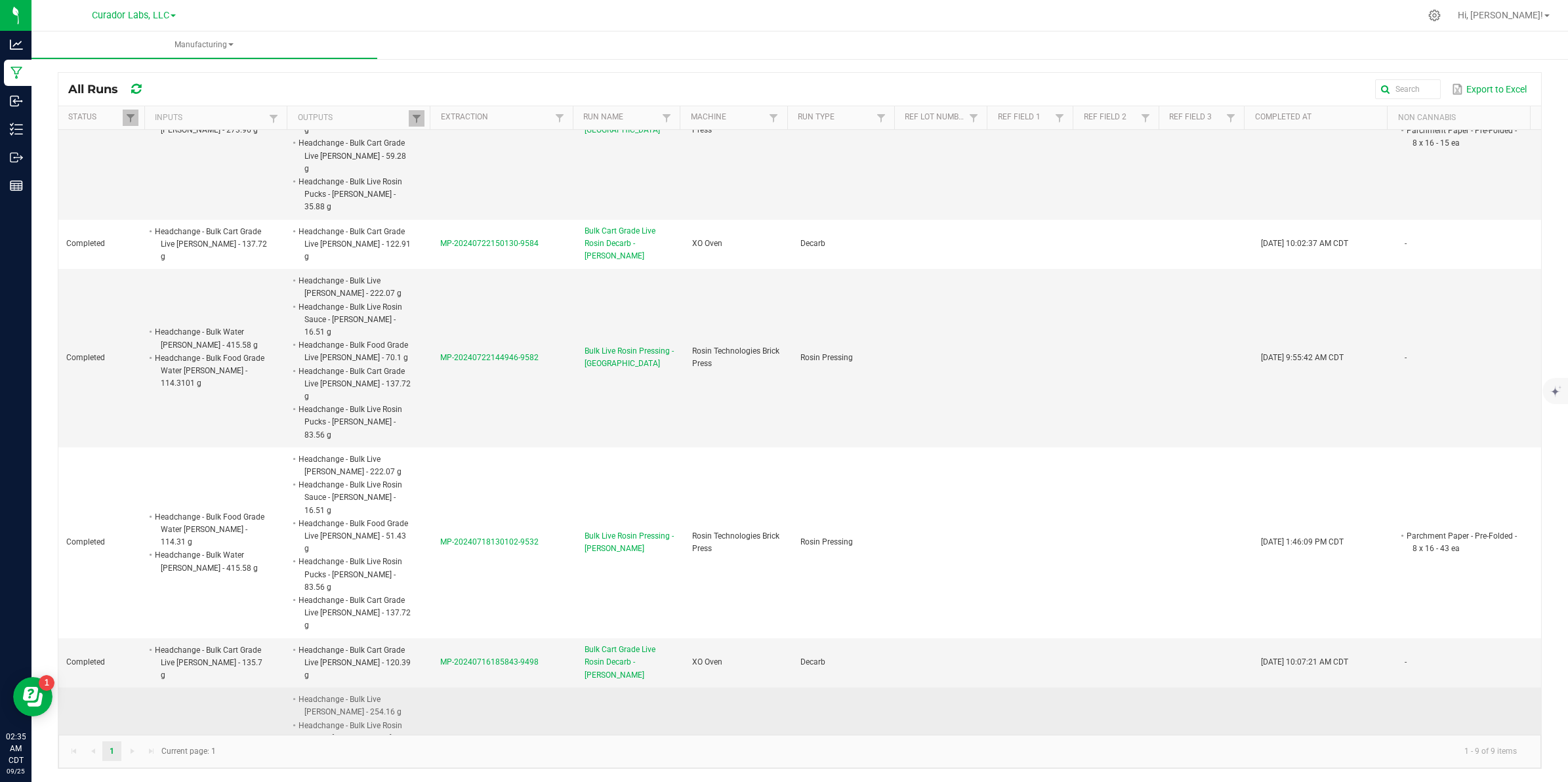
drag, startPoint x: 294, startPoint y: 582, endPoint x: 399, endPoint y: 708, distance: 164.0
click at [410, 693] on span "Headchange - Bulk Live [PERSON_NAME] - 254.16 g Headchange - Bulk Live Rosin Sa…" at bounding box center [410, 693] width 0 height 0
copy span "Headchange - Bulk Live [PERSON_NAME] - 254.16 g Headchange - Bulk Live Rosin Sa…"
drag, startPoint x: 1385, startPoint y: 648, endPoint x: 1412, endPoint y: 662, distance: 30.4
click at [1412, 770] on li "Parchment Paper - Pre-Folded - 8 x 16 - 51 ea" at bounding box center [1461, 782] width 114 height 25
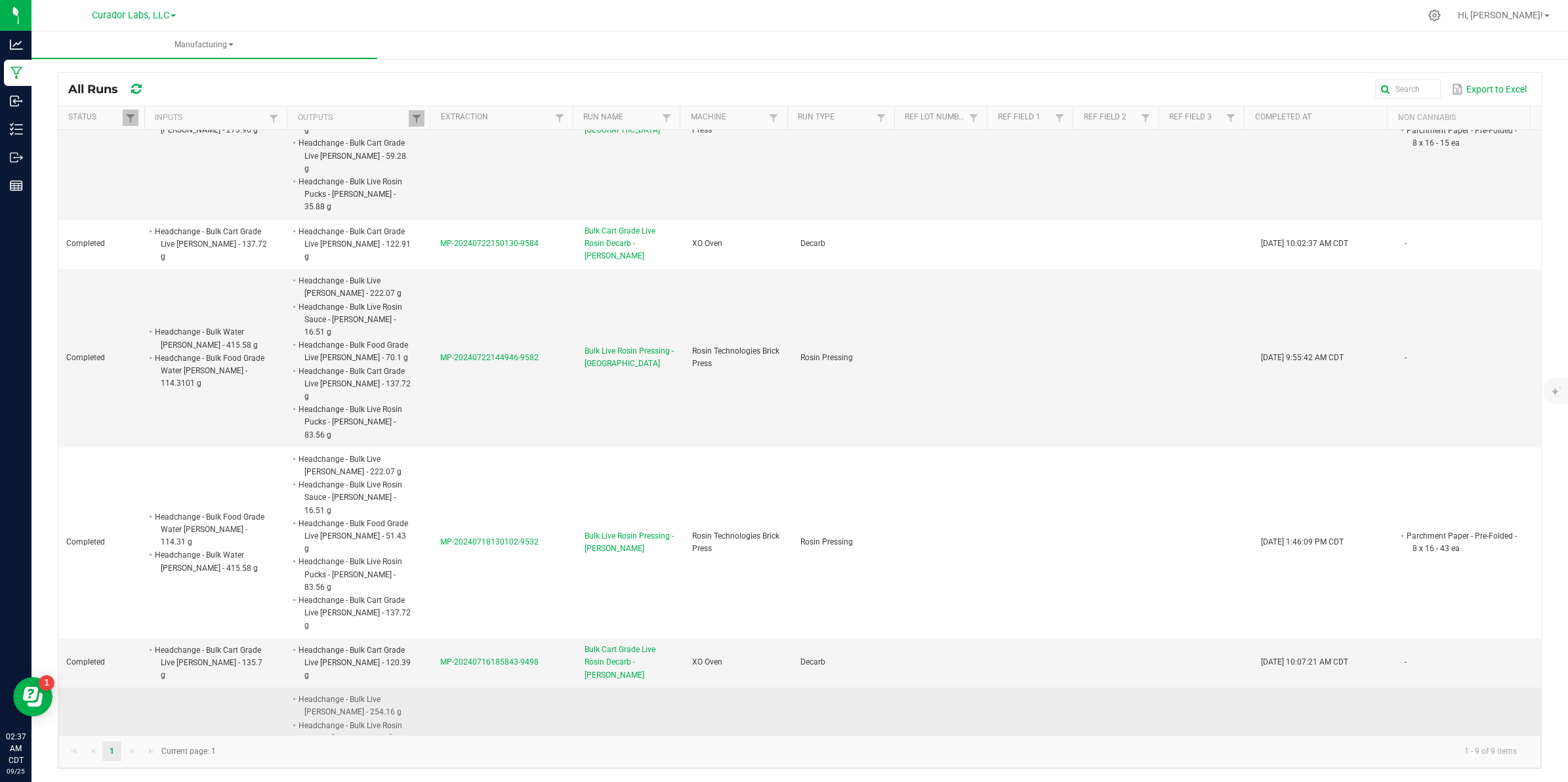
copy li "Parchment Paper - Pre-Folded - 8 x 16"
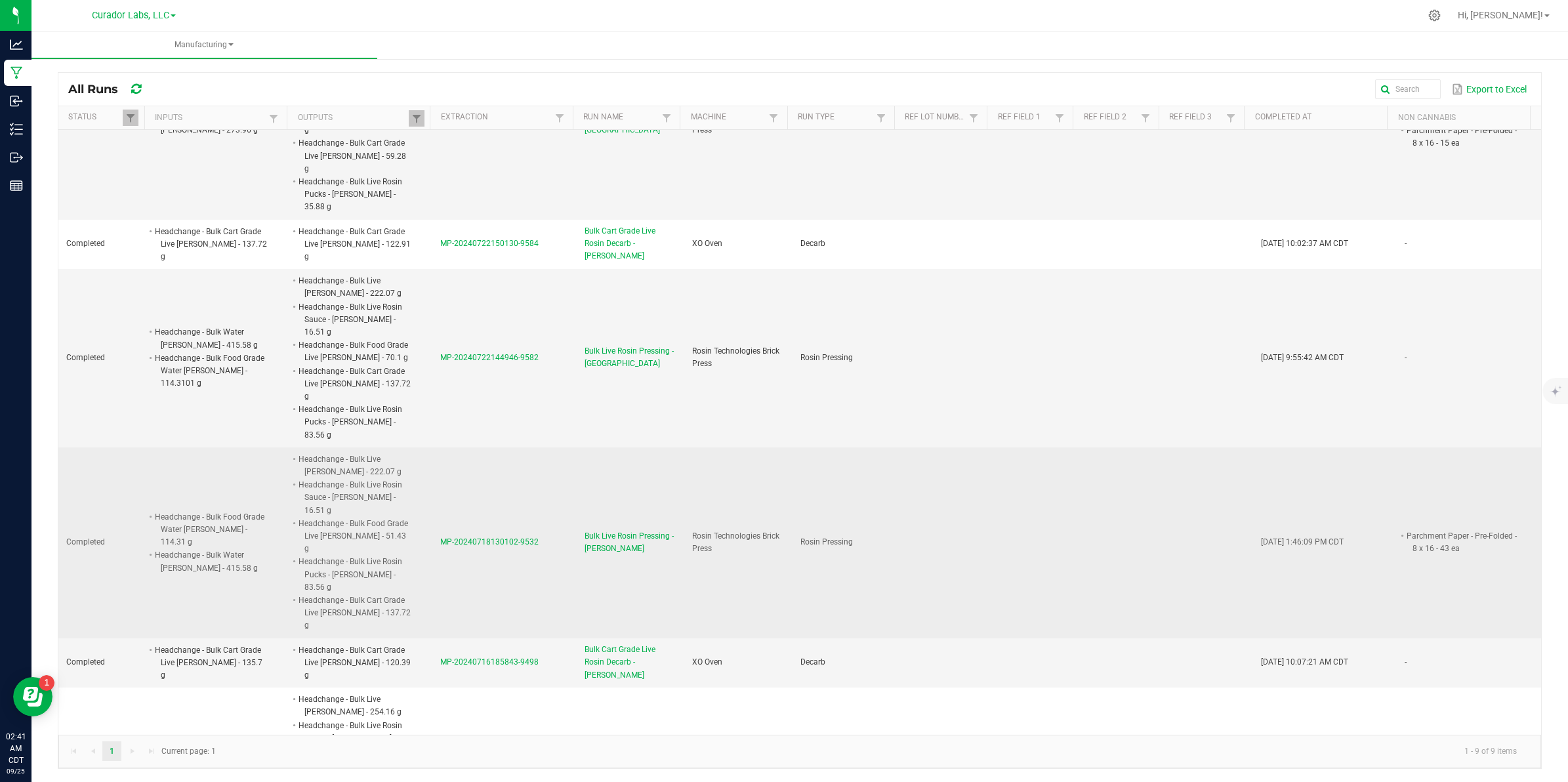
drag, startPoint x: 293, startPoint y: 371, endPoint x: 364, endPoint y: 507, distance: 153.4
click at [410, 452] on span "Headchange - Bulk Live [PERSON_NAME] - 222.07 g Headchange - Bulk Live Rosin Sa…" at bounding box center [410, 452] width 0 height 0
copy span "Headchange - Bulk Live [PERSON_NAME] - 222.07 g Headchange - Bulk Live Rosin Sa…"
drag, startPoint x: 152, startPoint y: 415, endPoint x: 234, endPoint y: 469, distance: 98.2
click at [267, 510] on span "Headchange - Bulk Food Grade Water [PERSON_NAME] - 114.31 g Headchange - Bulk W…" at bounding box center [267, 510] width 0 height 0
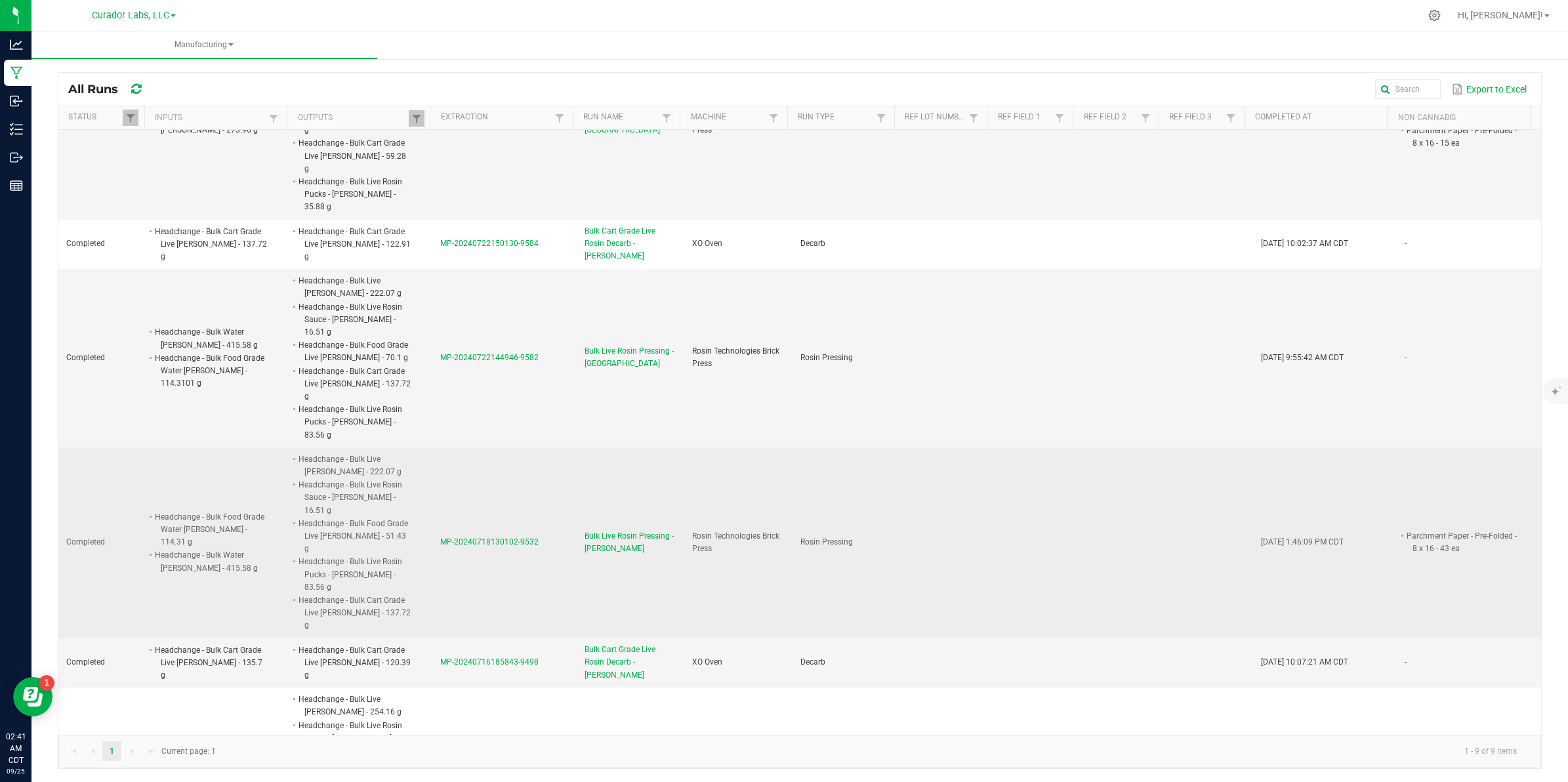
copy span "Headchange - Bulk Food Grade Water [PERSON_NAME] - 114.31 g Headchange - Bulk W…"
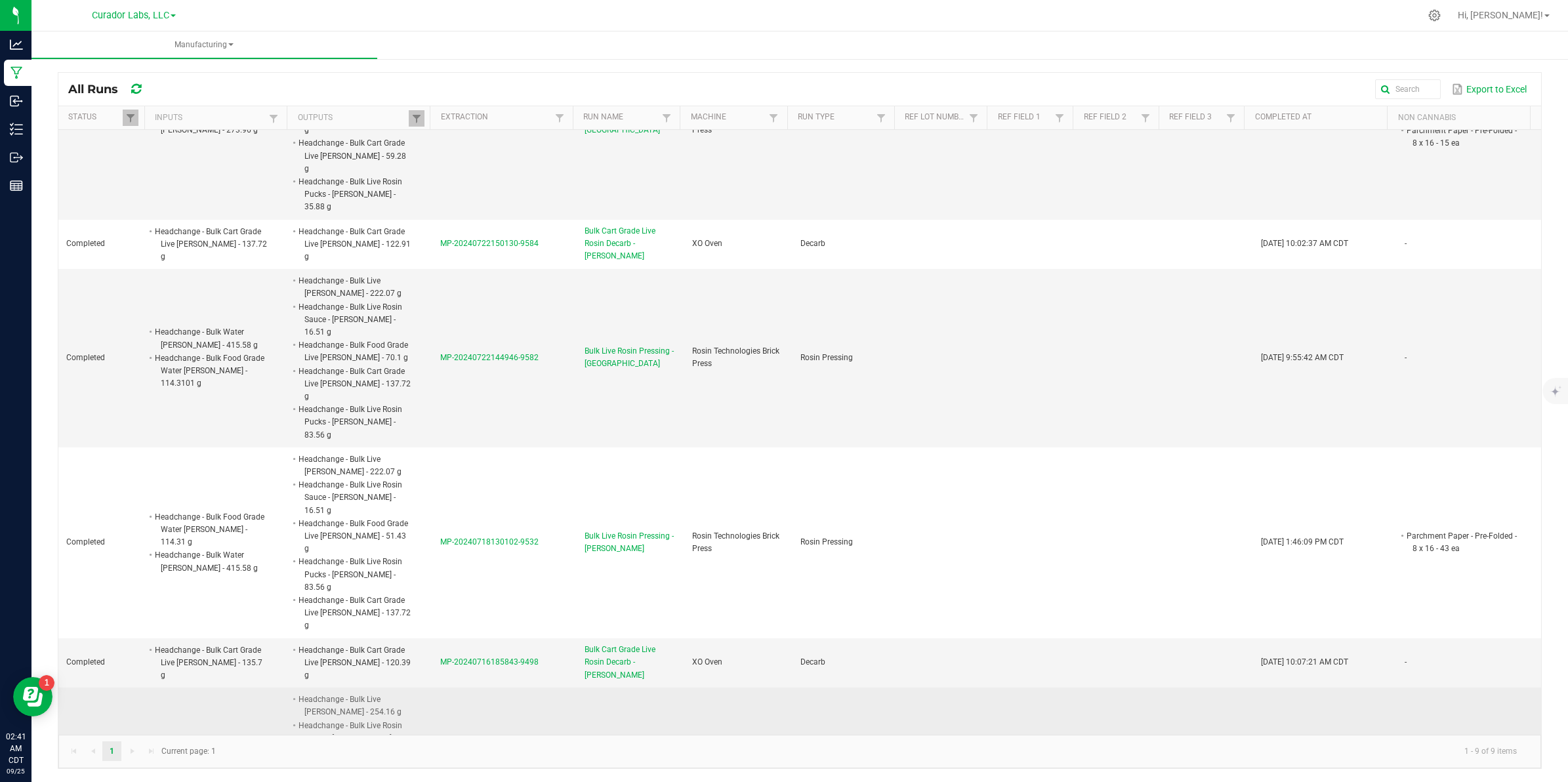
drag, startPoint x: 295, startPoint y: 584, endPoint x: 318, endPoint y: 727, distance: 144.8
click at [318, 730] on td "Headchange - Bulk Live [PERSON_NAME] - 254.16 g Headchange - Bulk Live Rosin Sa…" at bounding box center [360, 783] width 143 height 190
drag, startPoint x: 296, startPoint y: 582, endPoint x: 313, endPoint y: 726, distance: 145.0
click at [410, 693] on span "Headchange - Bulk Live [PERSON_NAME] - 254.16 g Headchange - Bulk Live Rosin Sa…" at bounding box center [410, 693] width 0 height 0
copy span "Headchange - Bulk Live [PERSON_NAME] - 254.16 g Headchange - Bulk Live Rosin Sa…"
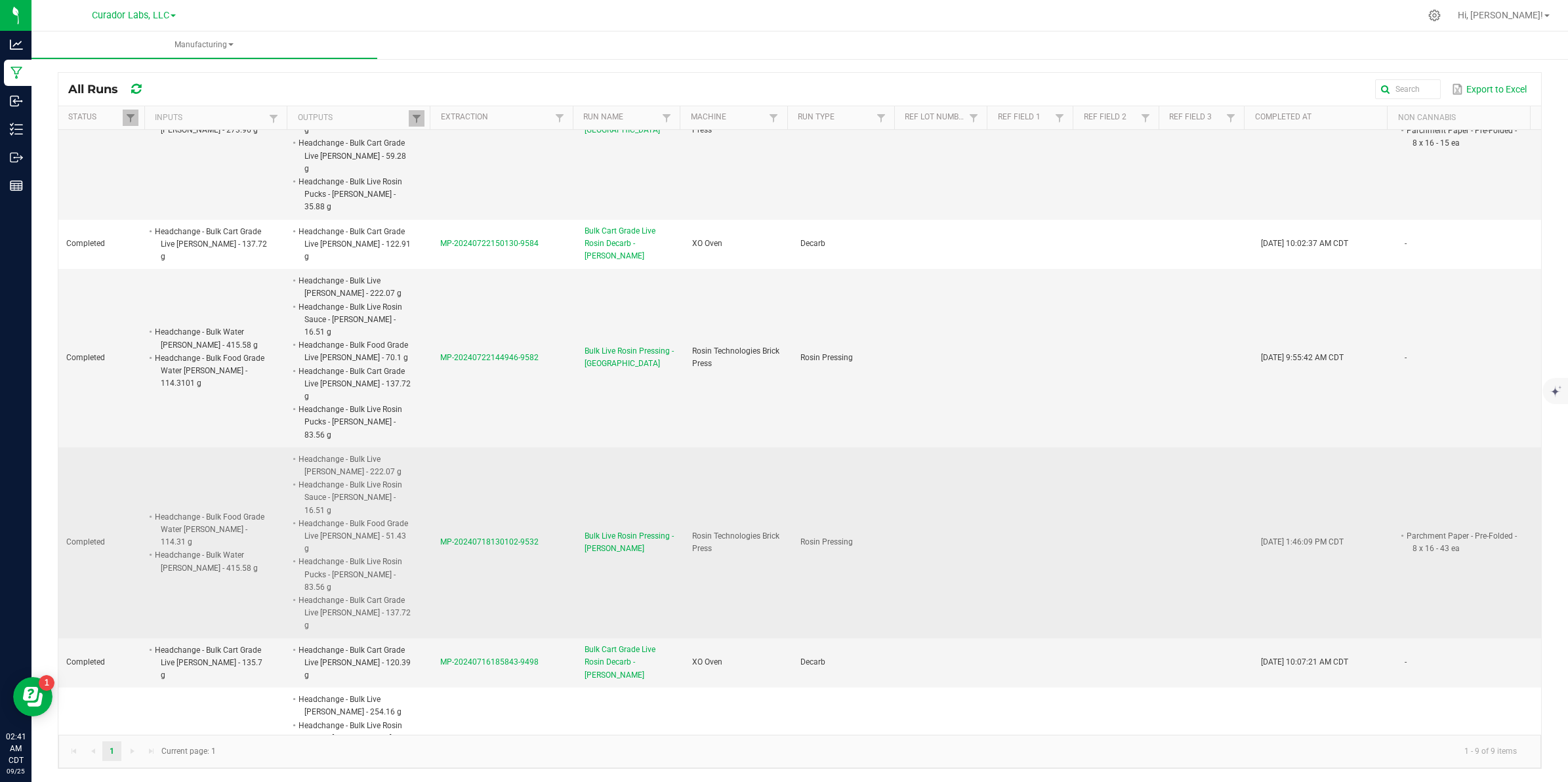
click at [145, 448] on td "Headchange - Bulk Food Grade Water [PERSON_NAME] - 114.31 g Headchange - Bulk W…" at bounding box center [217, 543] width 143 height 191
drag, startPoint x: 152, startPoint y: 412, endPoint x: 257, endPoint y: 464, distance: 117.2
click at [267, 510] on span "Headchange - Bulk Food Grade Water [PERSON_NAME] - 114.31 g Headchange - Bulk W…" at bounding box center [267, 510] width 0 height 0
drag, startPoint x: 1385, startPoint y: 435, endPoint x: 1411, endPoint y: 453, distance: 31.6
click at [1411, 530] on li "Parchment Paper - Pre-Folded - 8 x 16 - 43 ea" at bounding box center [1461, 542] width 114 height 25
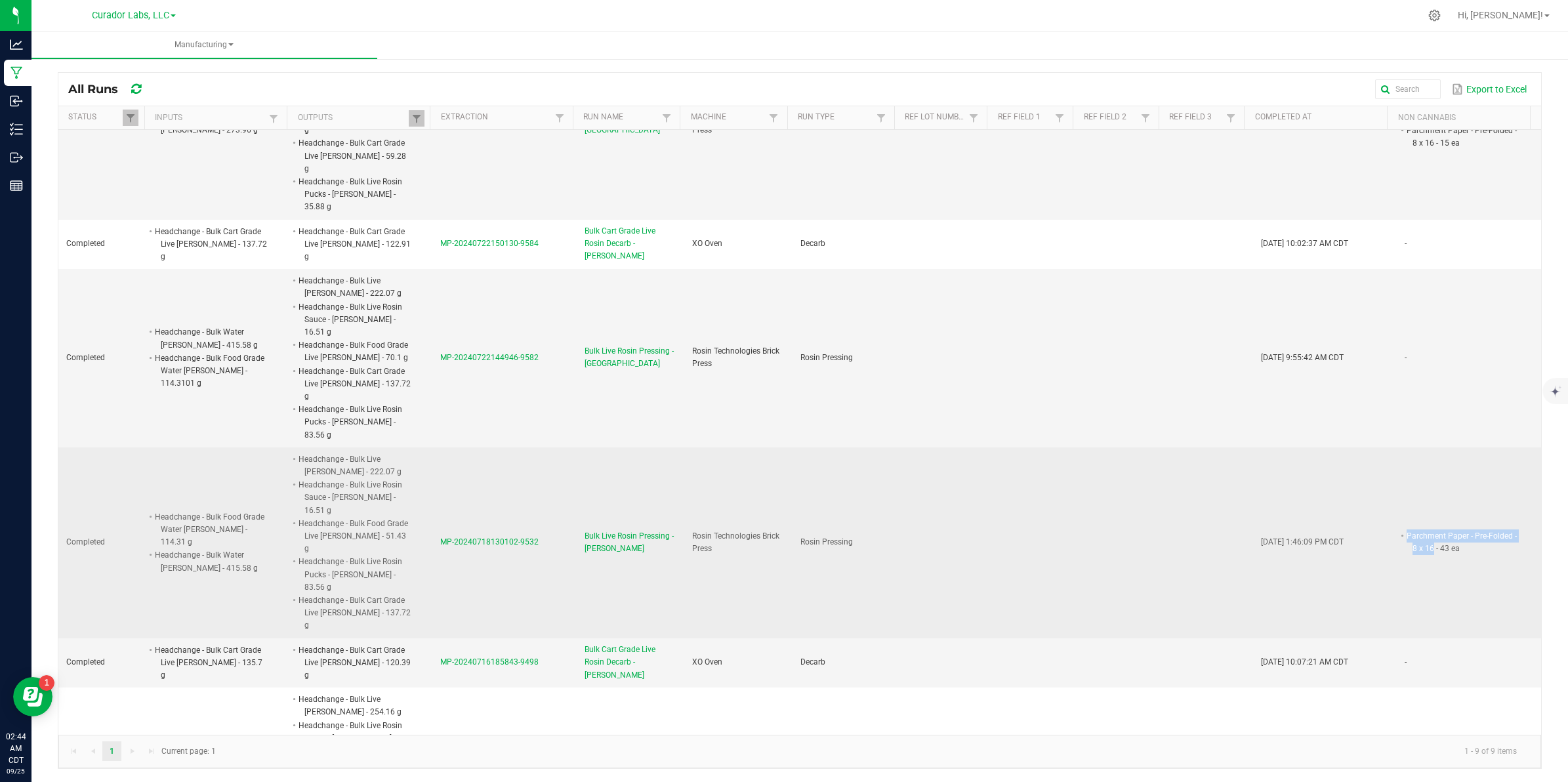
click at [499, 537] on span "MP-20240718130102-9532" at bounding box center [489, 542] width 99 height 9
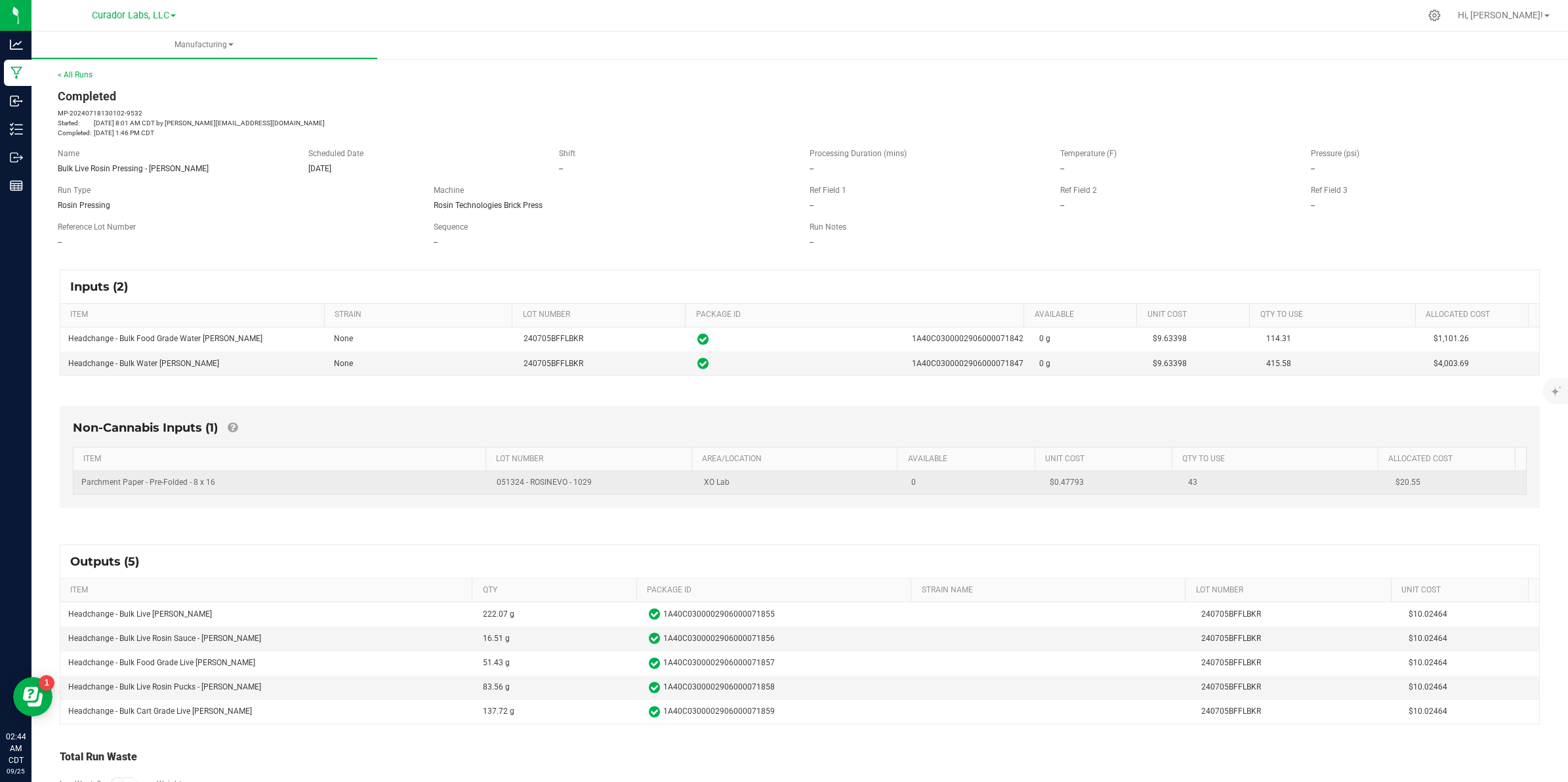
click at [1057, 487] on span "$0.47793" at bounding box center [1066, 482] width 34 height 9
drag, startPoint x: 1067, startPoint y: 487, endPoint x: 1039, endPoint y: 486, distance: 28.0
click at [1042, 486] on td "$0.47793" at bounding box center [1111, 482] width 139 height 23
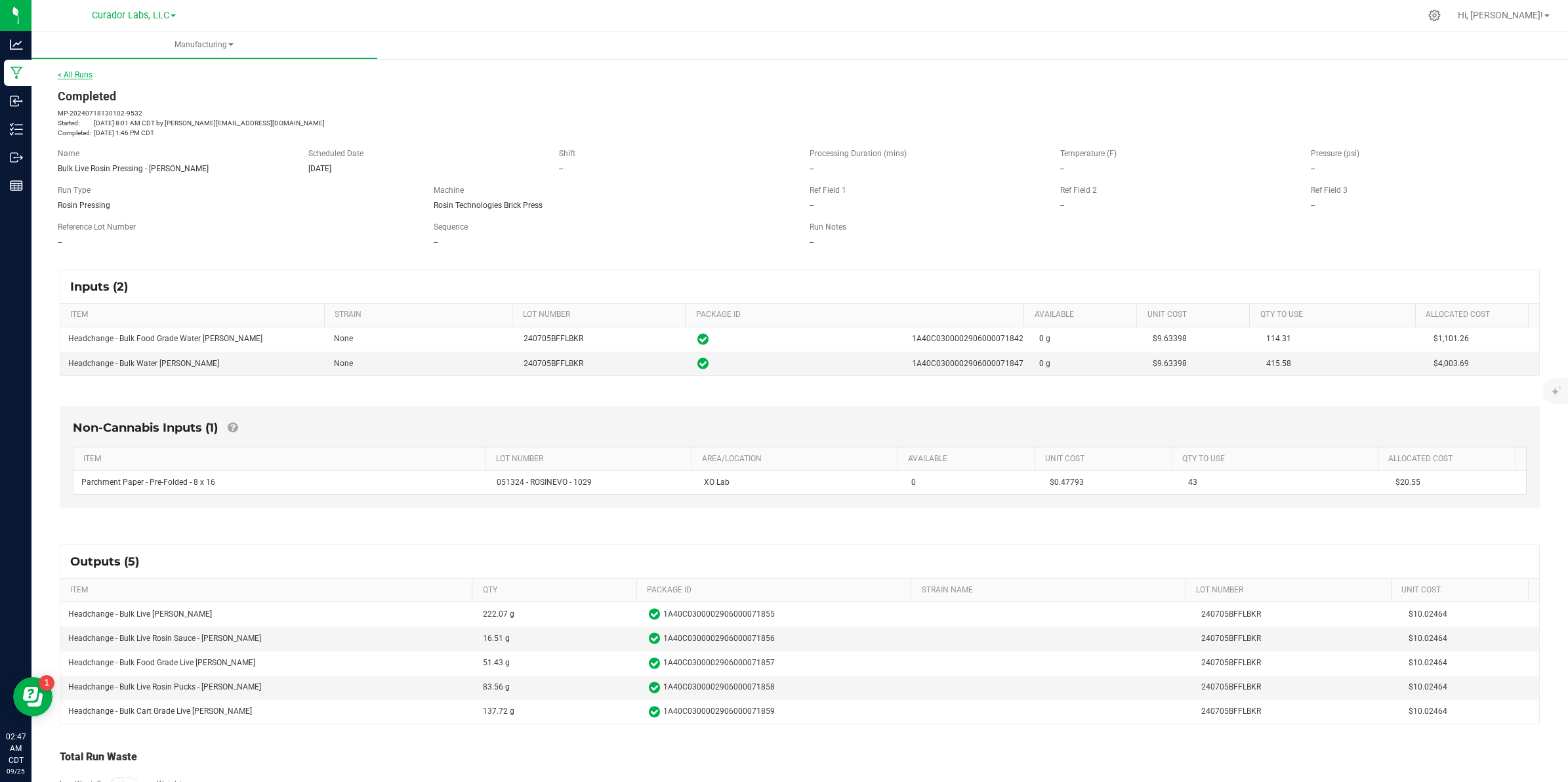
click at [84, 73] on link "< All Runs" at bounding box center [74, 74] width 34 height 9
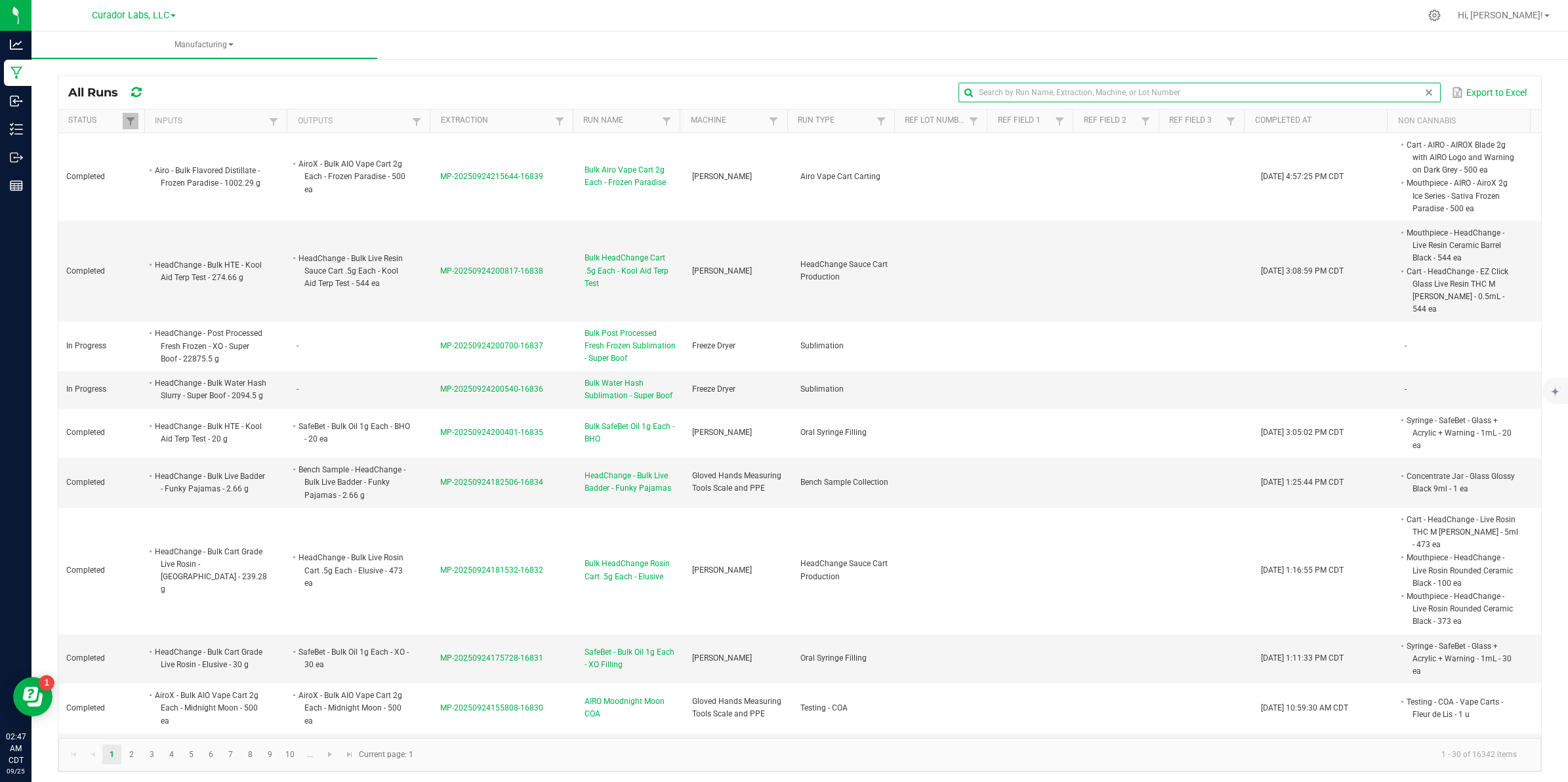
click at [1411, 88] on global-search-input-ngx at bounding box center [1199, 92] width 481 height 9
paste input "MP-20240722144946-9582"
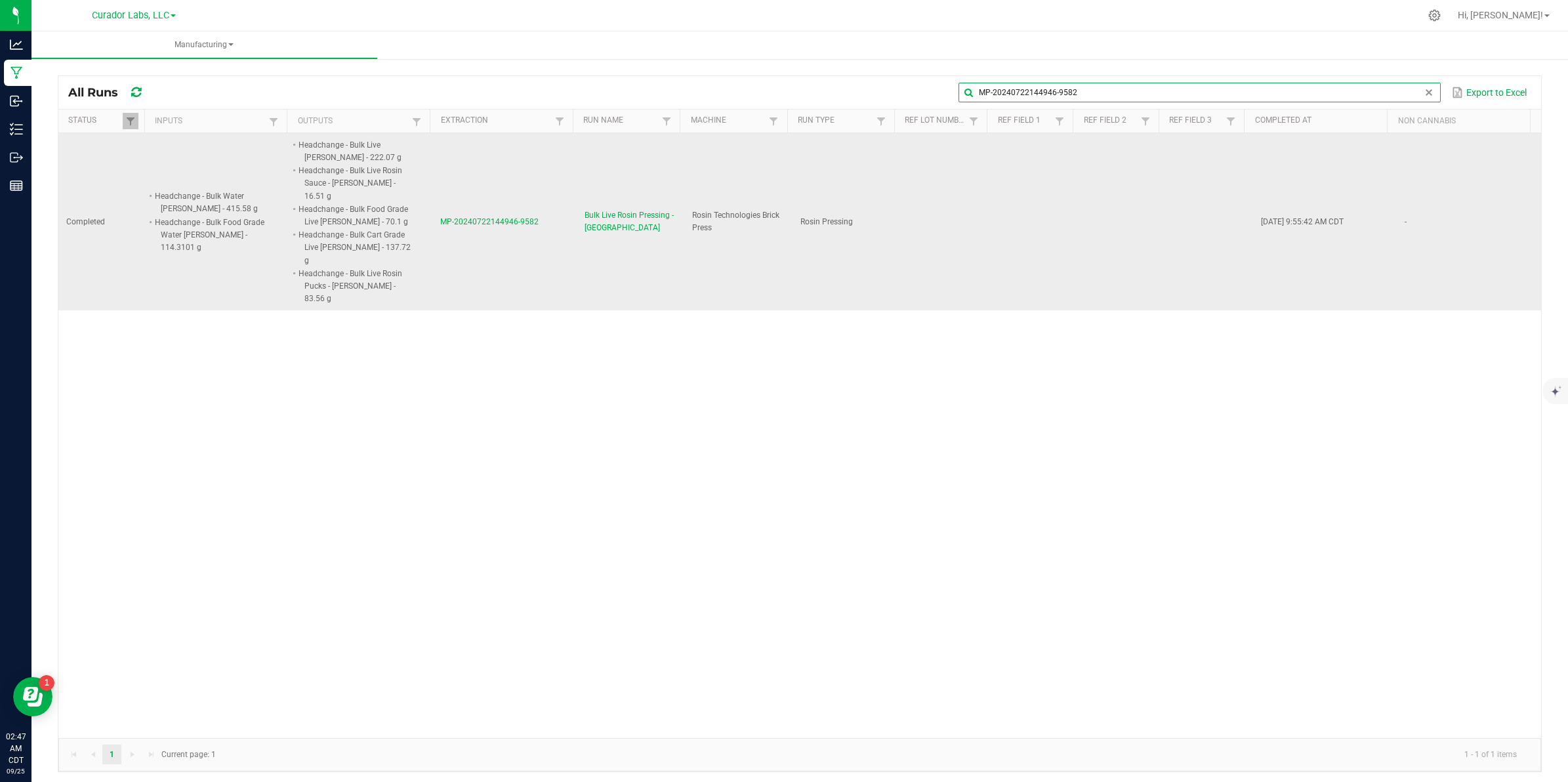
type input "MP-20240722144946-9582"
click at [482, 217] on span "MP-20240722144946-9582" at bounding box center [489, 222] width 99 height 9
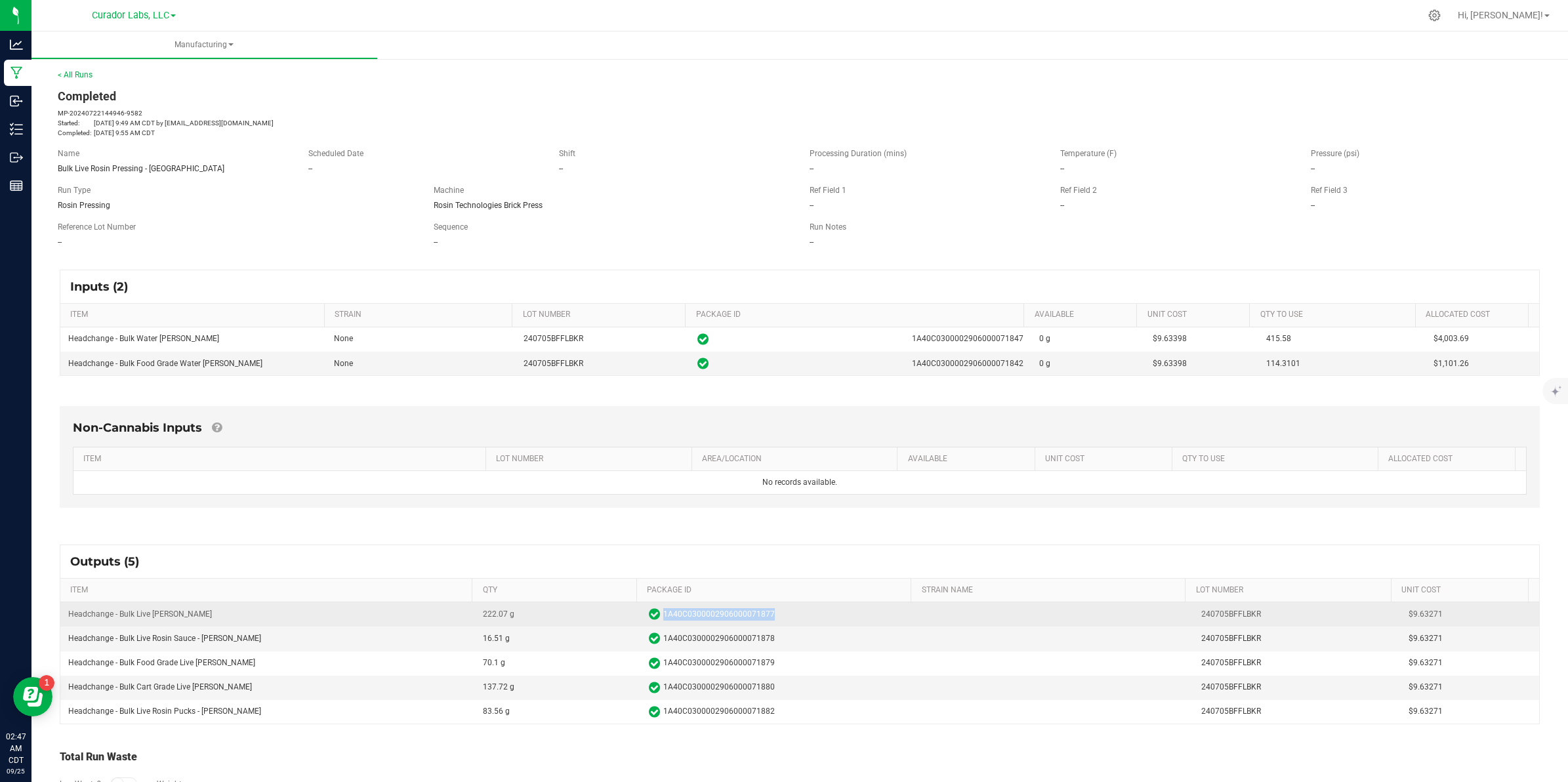
drag, startPoint x: 652, startPoint y: 614, endPoint x: 765, endPoint y: 617, distance: 113.0
click at [765, 617] on span "1A40C0300002906000071877" at bounding box center [779, 614] width 261 height 13
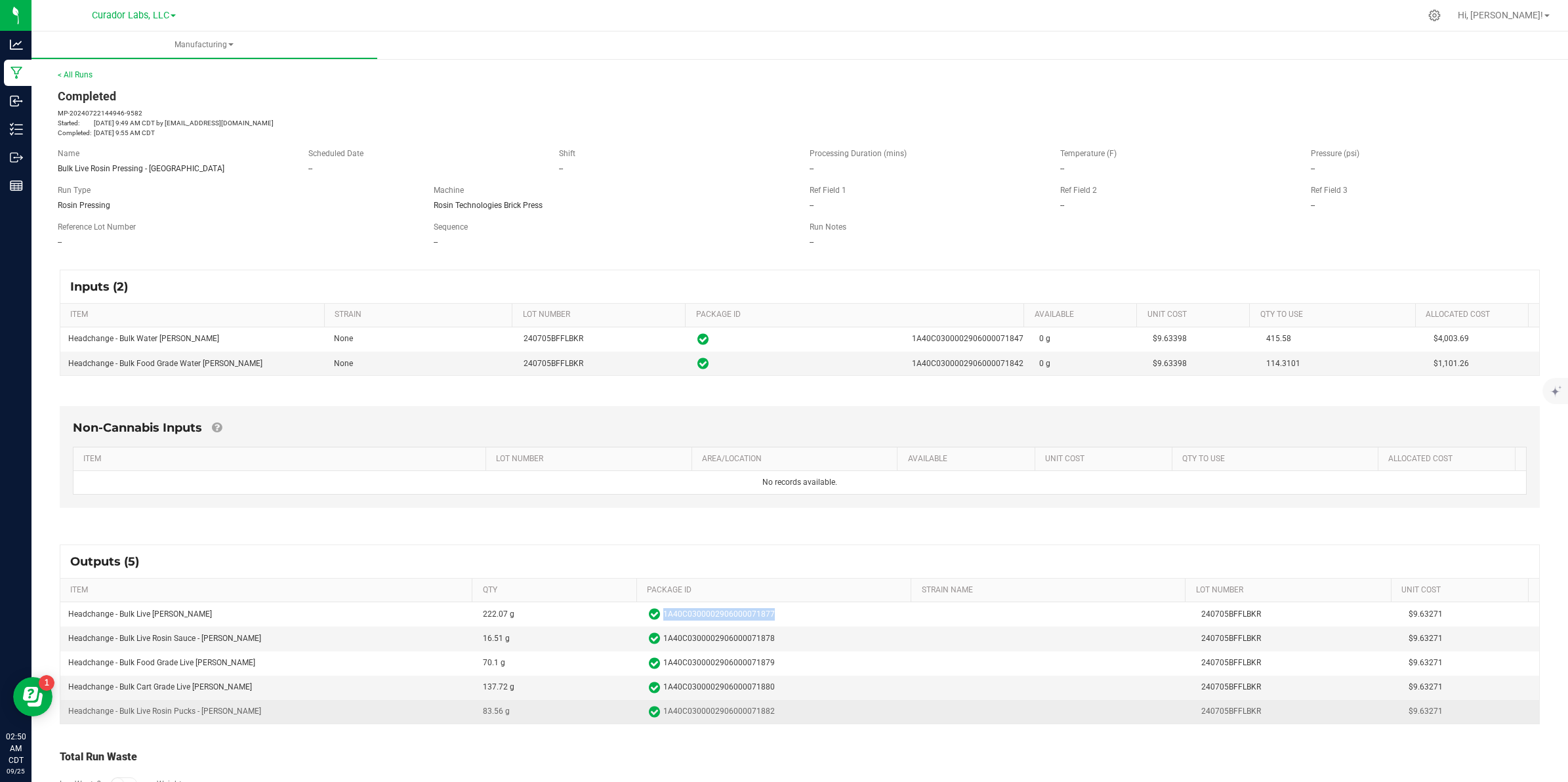
drag, startPoint x: 67, startPoint y: 614, endPoint x: 1420, endPoint y: 714, distance: 1356.7
click at [1420, 714] on tbody "Headchange - Bulk Live [PERSON_NAME] 222.07 g 1A40C0300002906000071877 240705BF…" at bounding box center [799, 663] width 1479 height 121
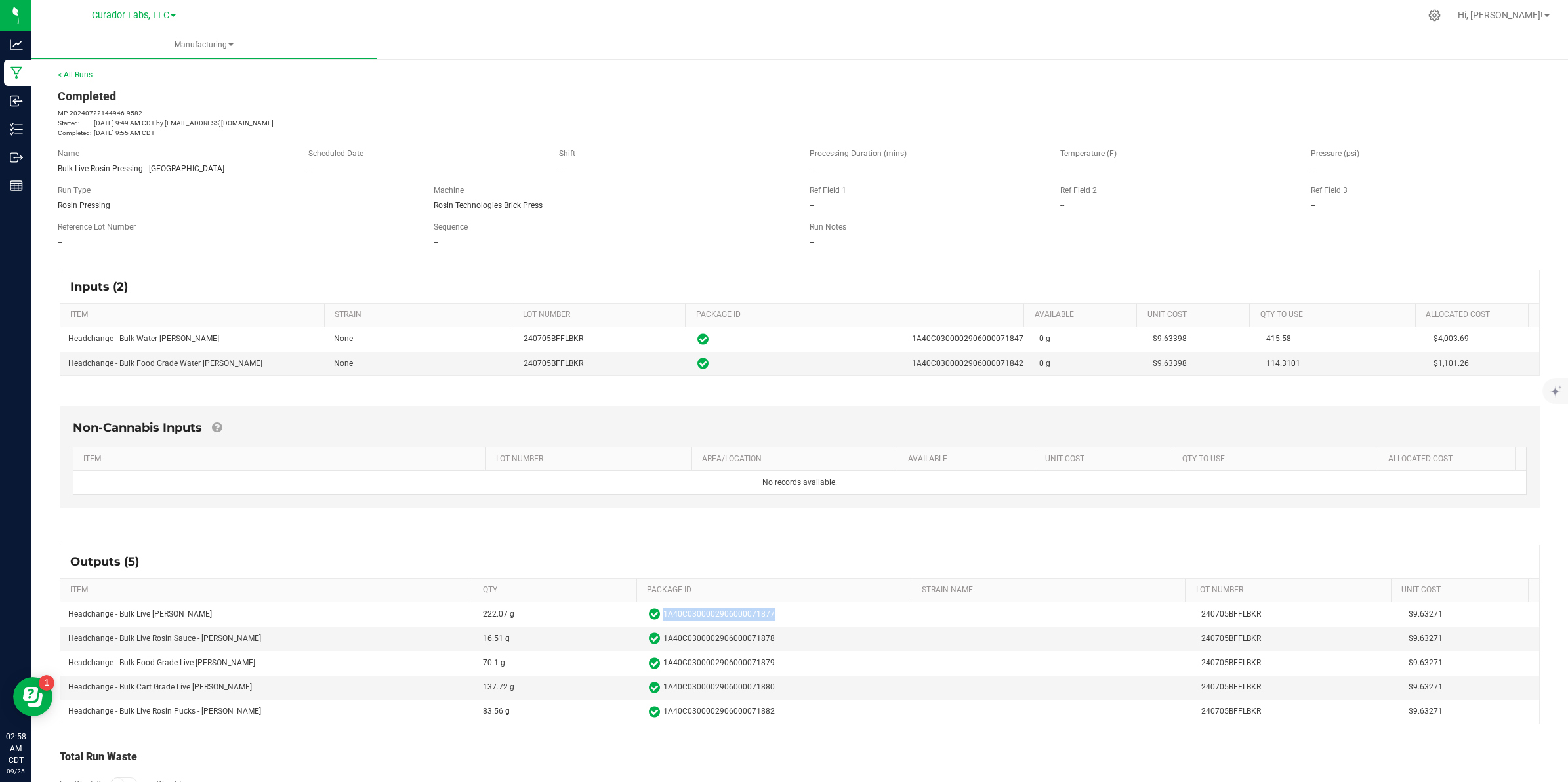
click at [75, 77] on link "< All Runs" at bounding box center [74, 74] width 34 height 9
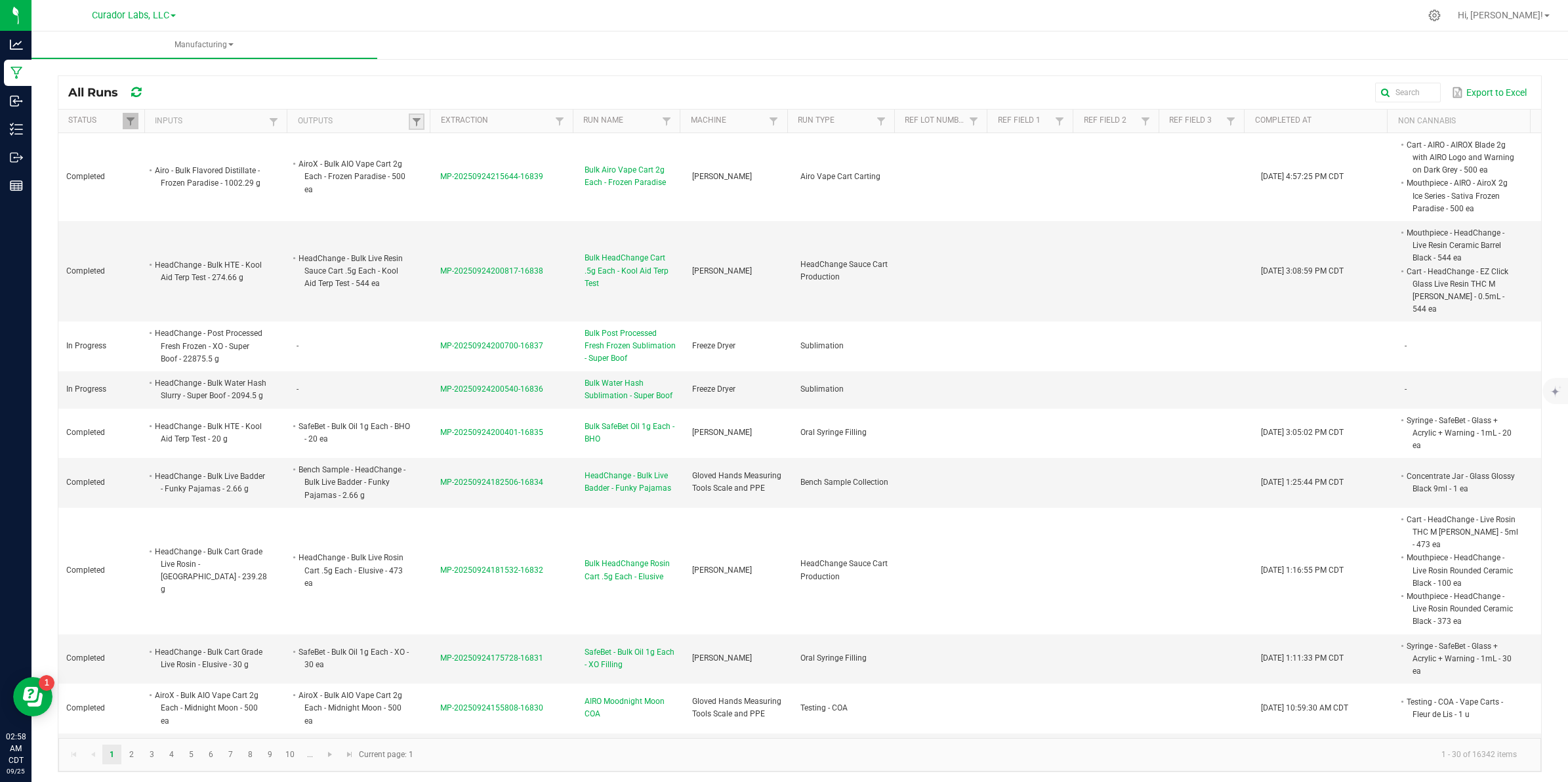
click at [409, 122] on link at bounding box center [416, 122] width 16 height 17
click at [447, 150] on input "text" at bounding box center [481, 148] width 135 height 20
paste input "Headchange - Bulk Water [PERSON_NAME]"
type input "Headchange - Bulk Water [PERSON_NAME]"
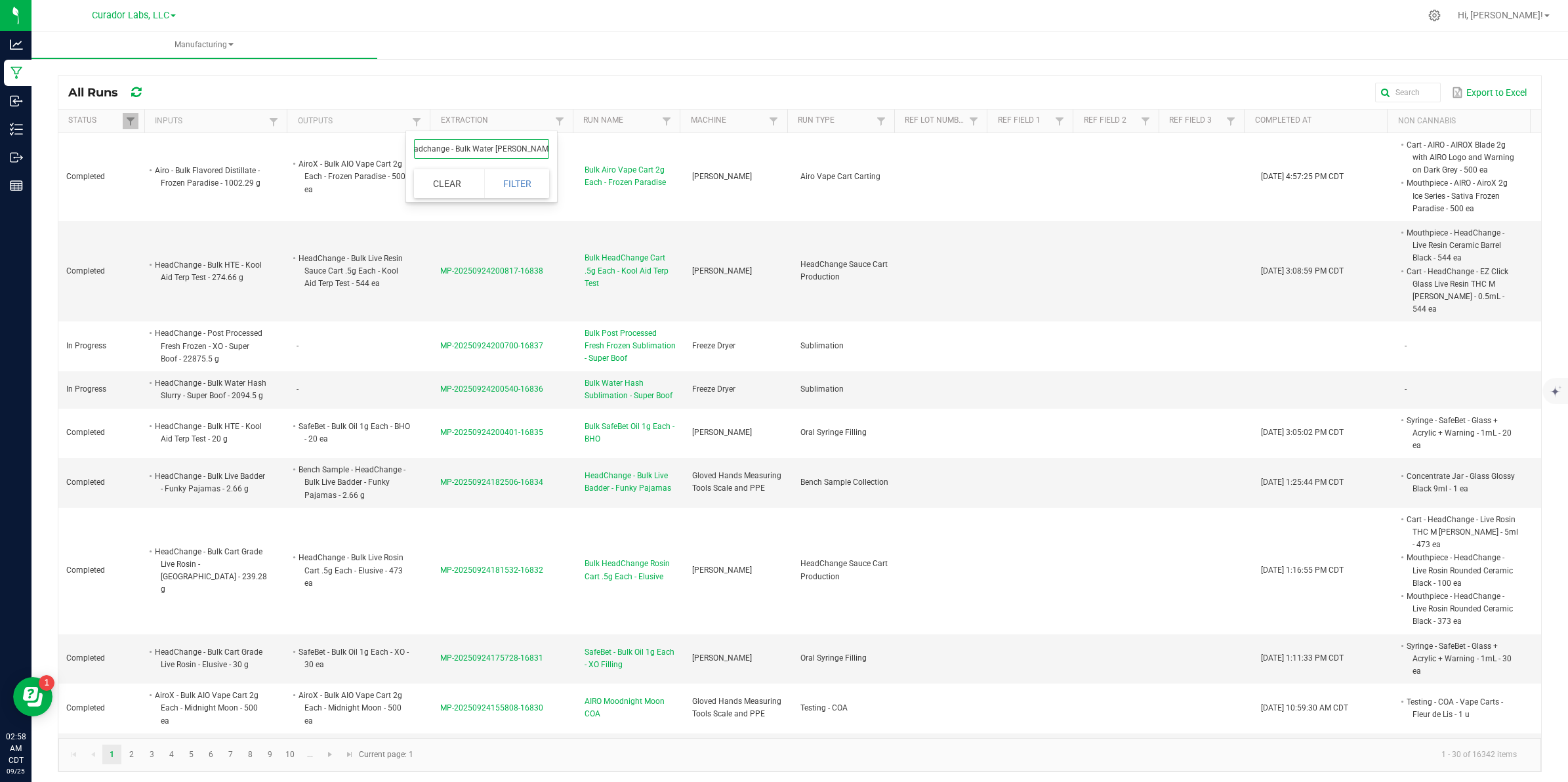
click button "Filter" at bounding box center [516, 183] width 66 height 29
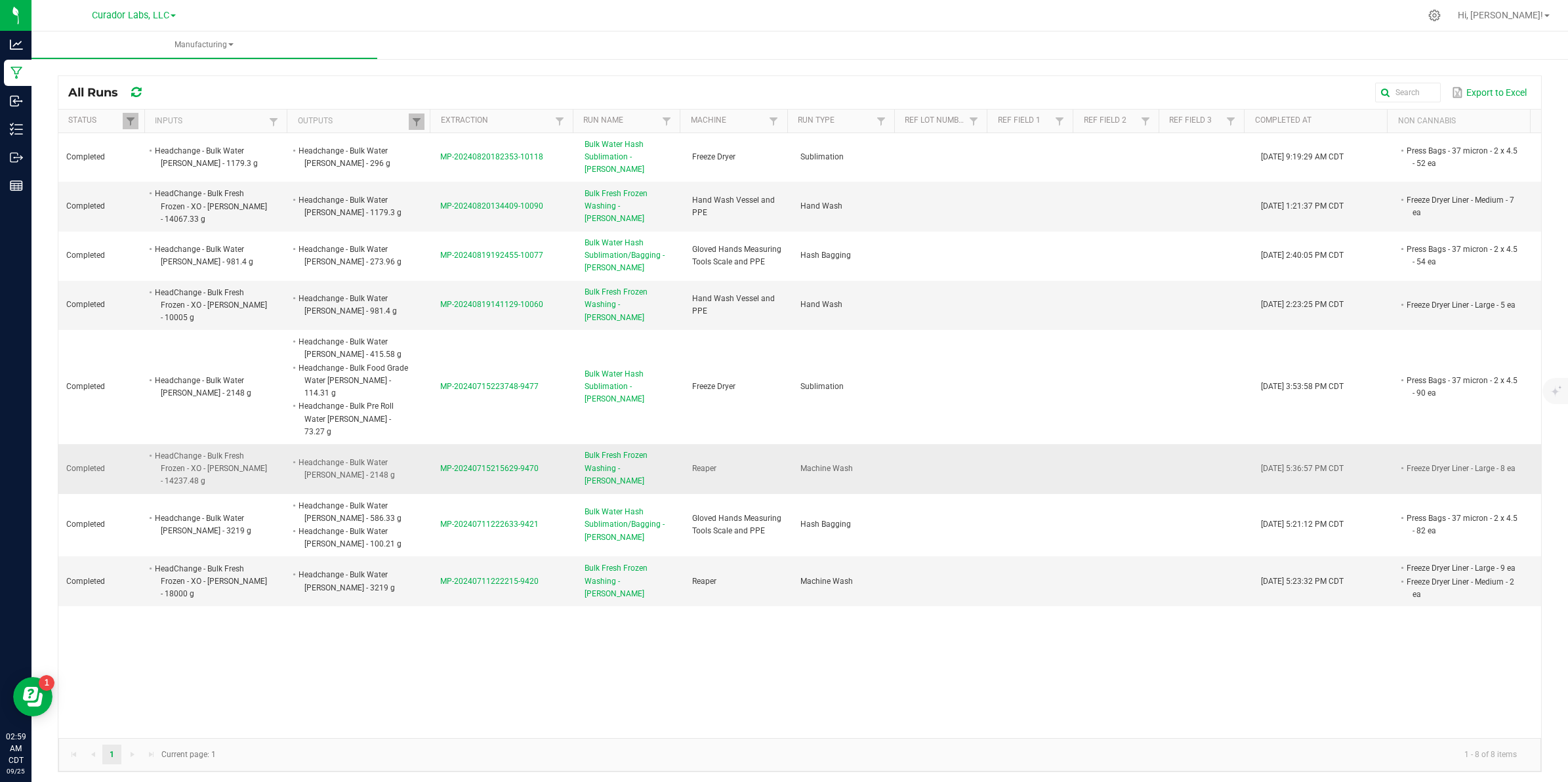
drag, startPoint x: 535, startPoint y: 455, endPoint x: 426, endPoint y: 470, distance: 110.0
click at [433, 470] on td "MP-20240715215629-9470" at bounding box center [504, 469] width 143 height 50
drag, startPoint x: 1382, startPoint y: 454, endPoint x: 1473, endPoint y: 457, distance: 91.0
click at [1473, 462] on li "Freeze Dryer Liner - Large - 8 ea" at bounding box center [1461, 468] width 114 height 13
click at [463, 464] on span "MP-20240715215629-9470" at bounding box center [489, 468] width 99 height 9
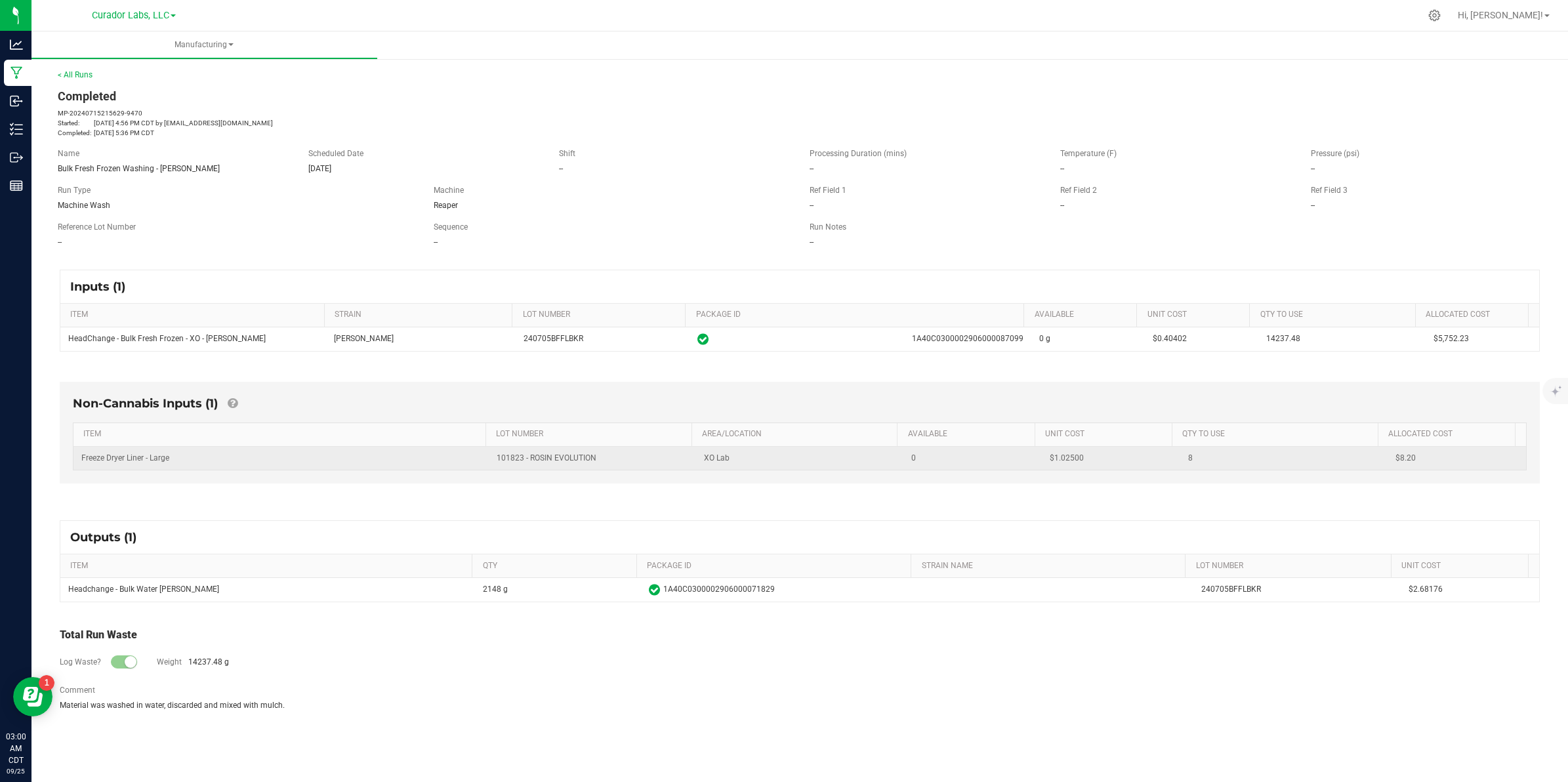
drag, startPoint x: 1080, startPoint y: 466, endPoint x: 1045, endPoint y: 463, distance: 35.1
click at [1045, 463] on td "$1.02500" at bounding box center [1111, 458] width 139 height 23
